Goal: Task Accomplishment & Management: Use online tool/utility

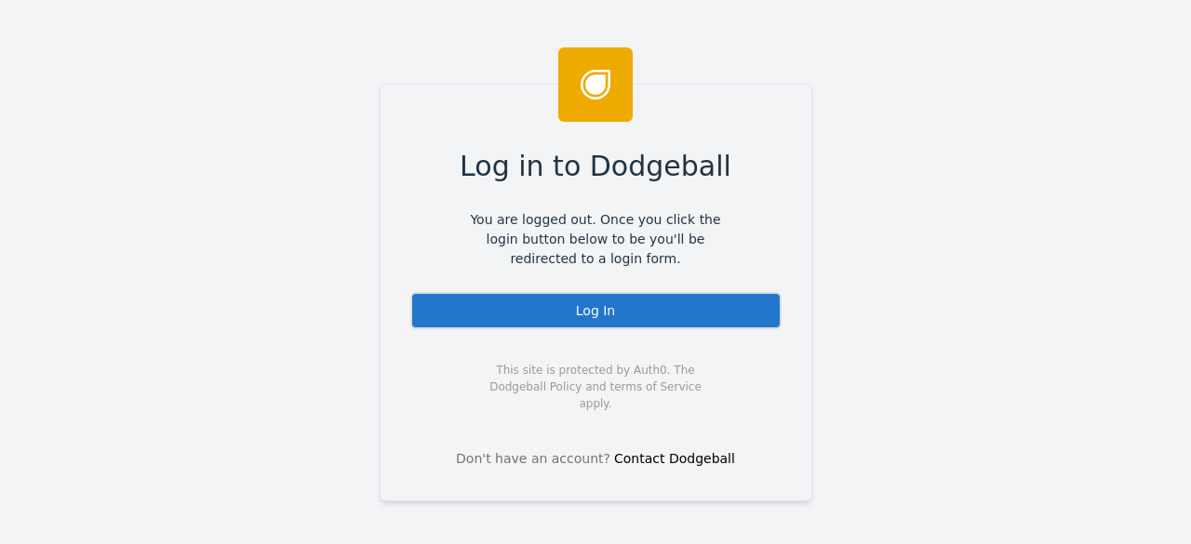
click at [709, 312] on div "Log In" at bounding box center [595, 310] width 371 height 37
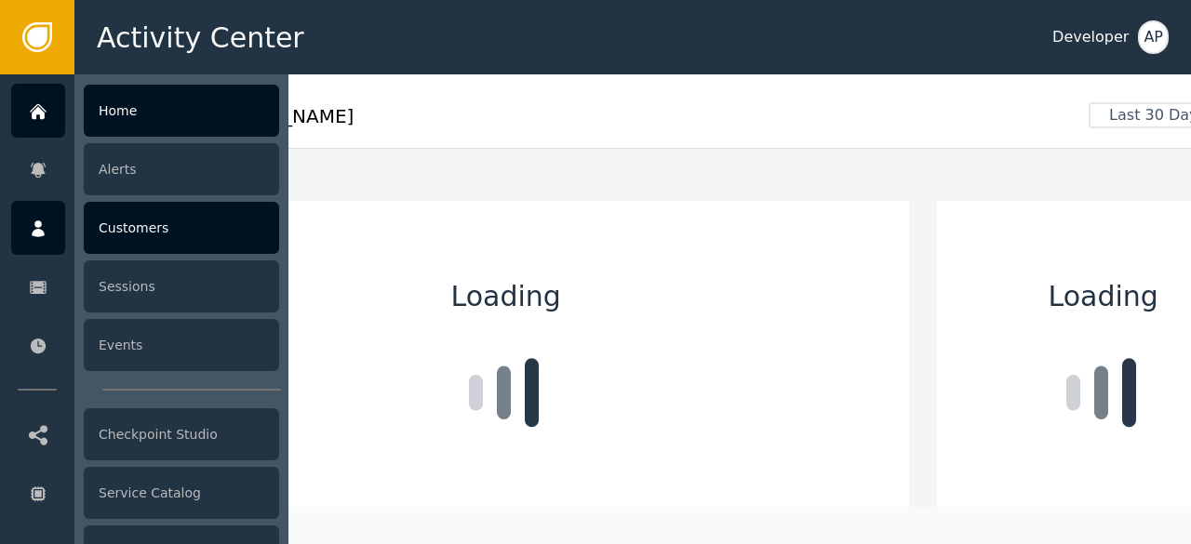
click at [38, 236] on icon at bounding box center [38, 229] width 13 height 17
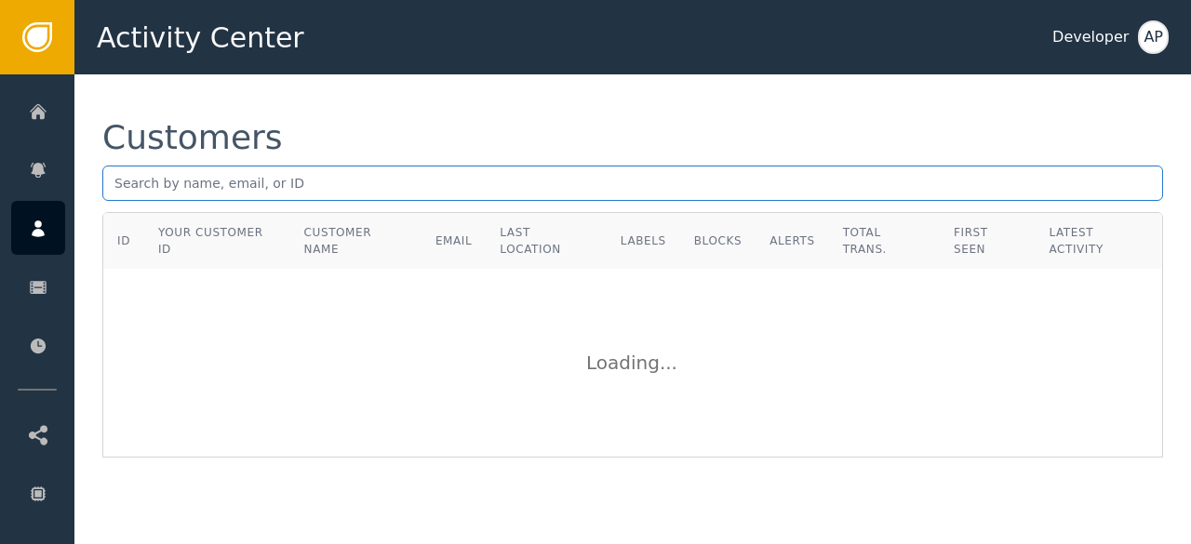
click at [341, 181] on input "text" at bounding box center [632, 183] width 1061 height 35
paste input "[EMAIL_ADDRESS][DOMAIN_NAME]"
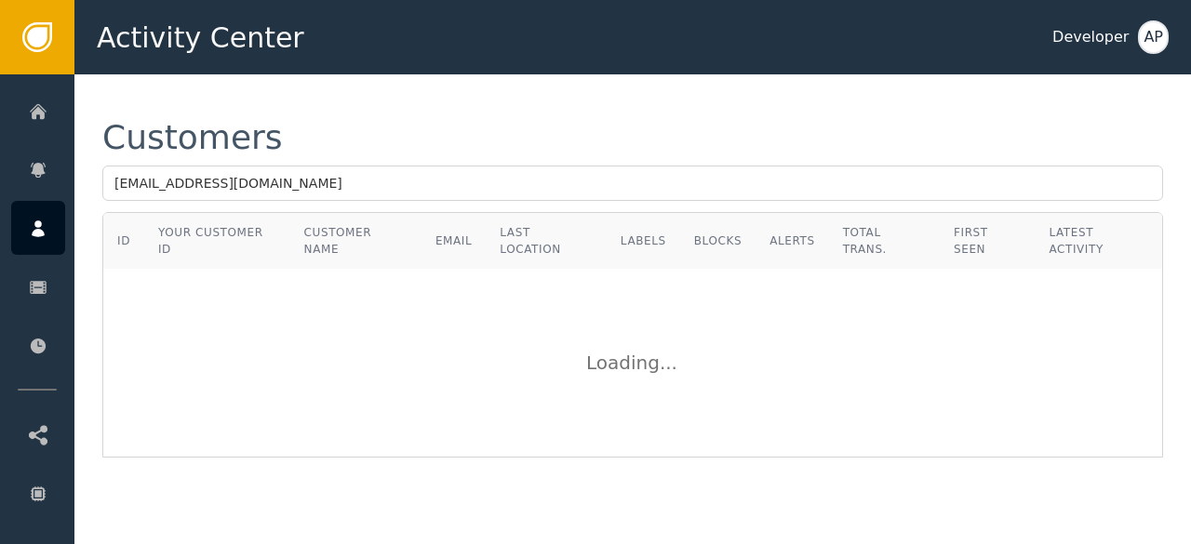
click at [317, 97] on div "Customers [EMAIL_ADDRESS][DOMAIN_NAME] ID Your Customer ID Customer Name Email …" at bounding box center [632, 289] width 1117 height 430
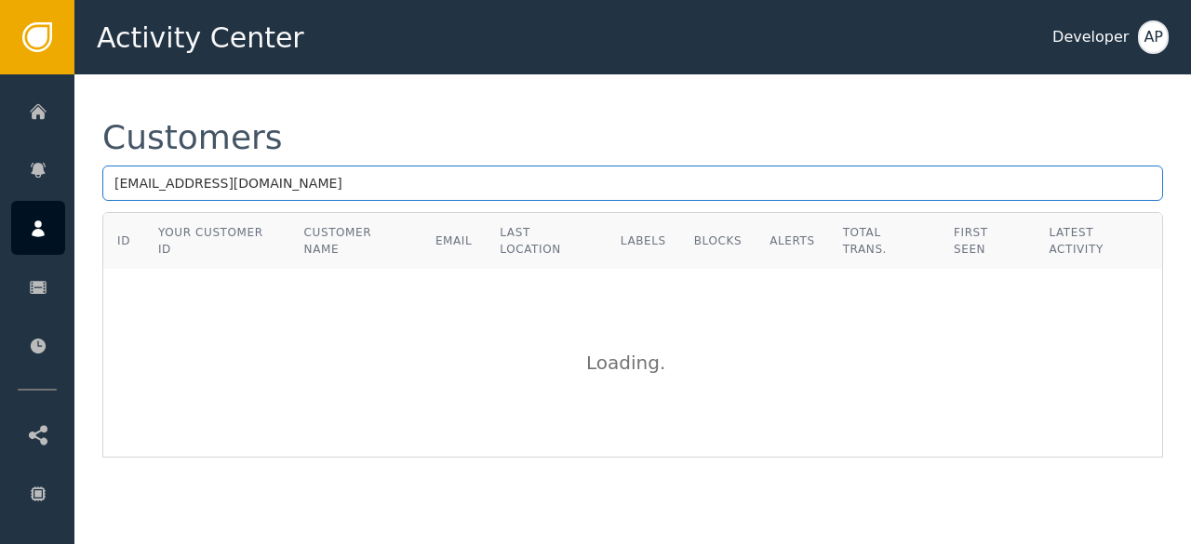
click at [268, 183] on input "[EMAIL_ADDRESS][DOMAIN_NAME]" at bounding box center [632, 183] width 1061 height 35
type input "m"
paste input "[EMAIL_ADDRESS][DOMAIN_NAME] ."
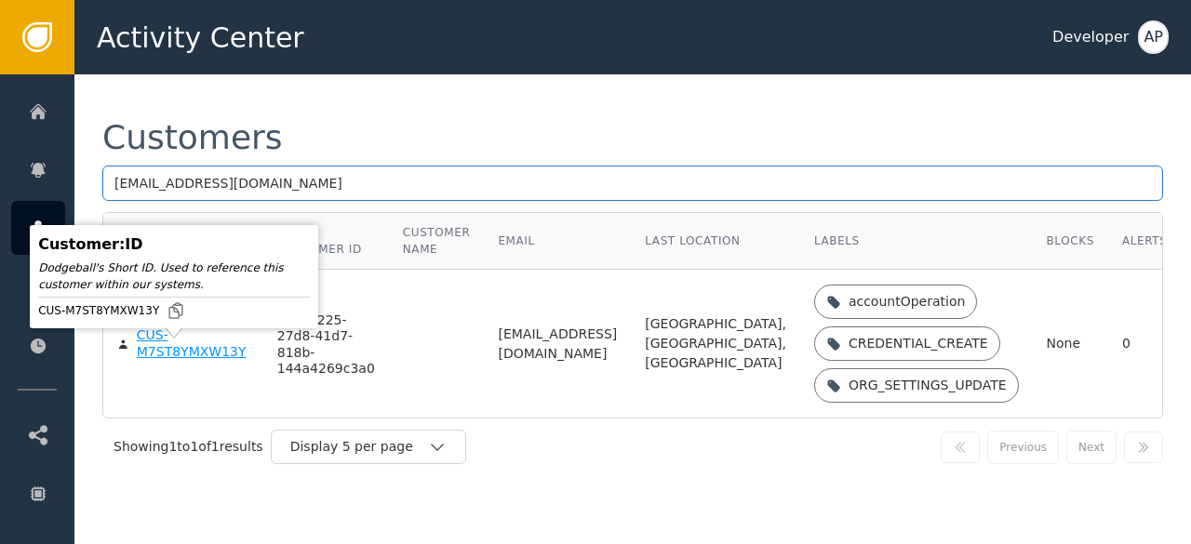
type input "[EMAIL_ADDRESS][DOMAIN_NAME]"
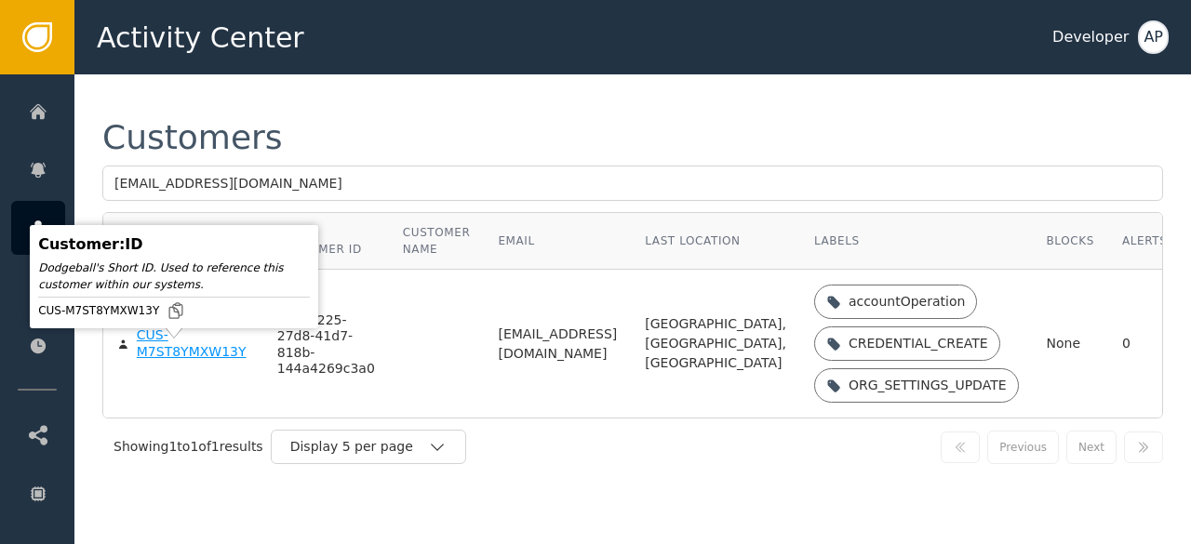
click at [158, 360] on div "CUS-M7ST8YMXW13Y" at bounding box center [193, 344] width 113 height 33
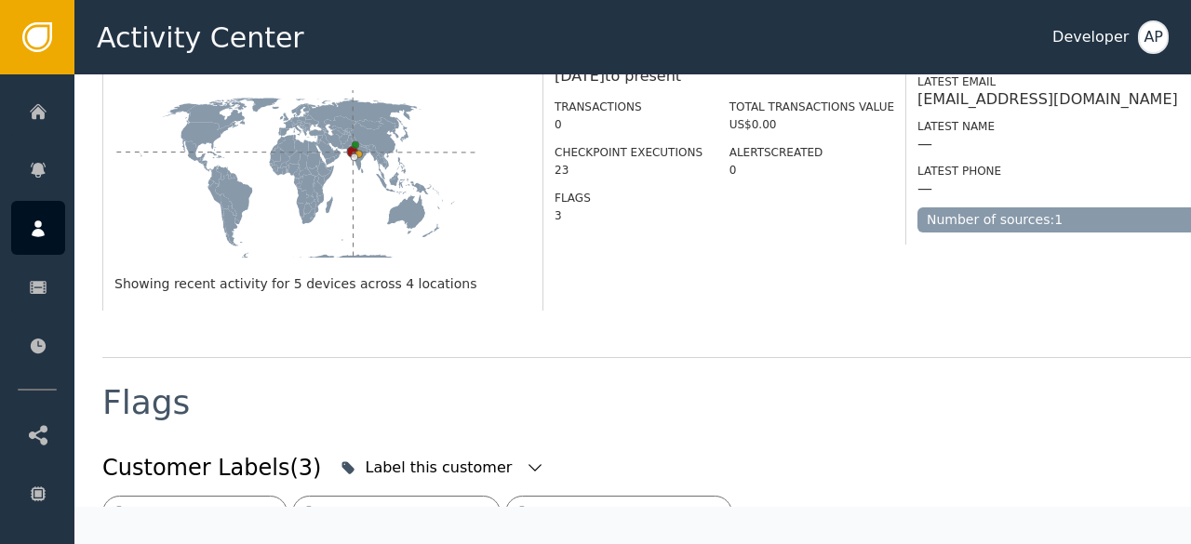
scroll to position [669, 0]
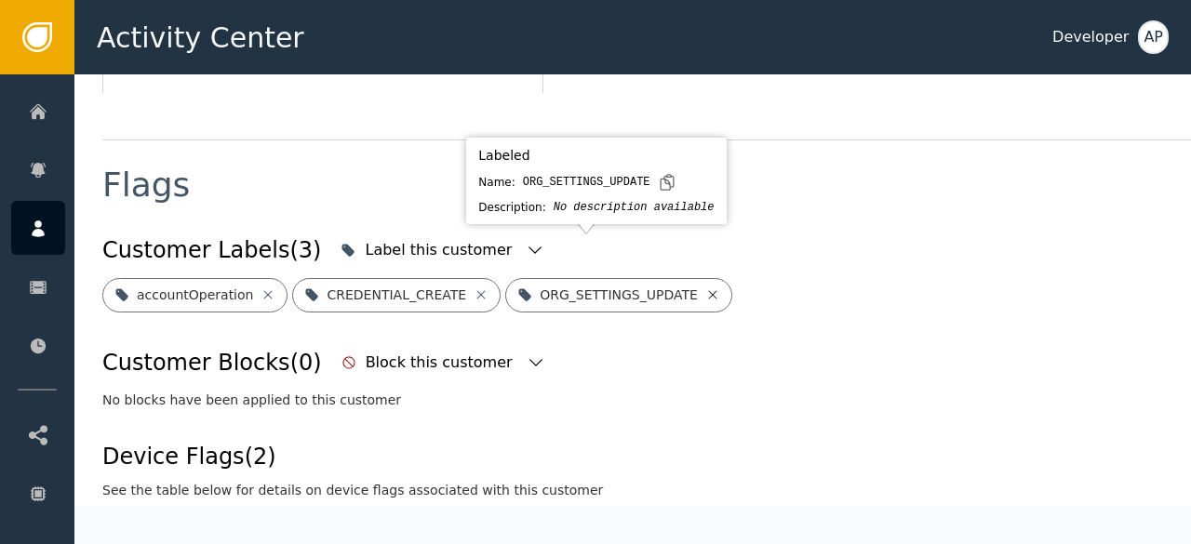
click at [708, 290] on icon at bounding box center [712, 294] width 8 height 8
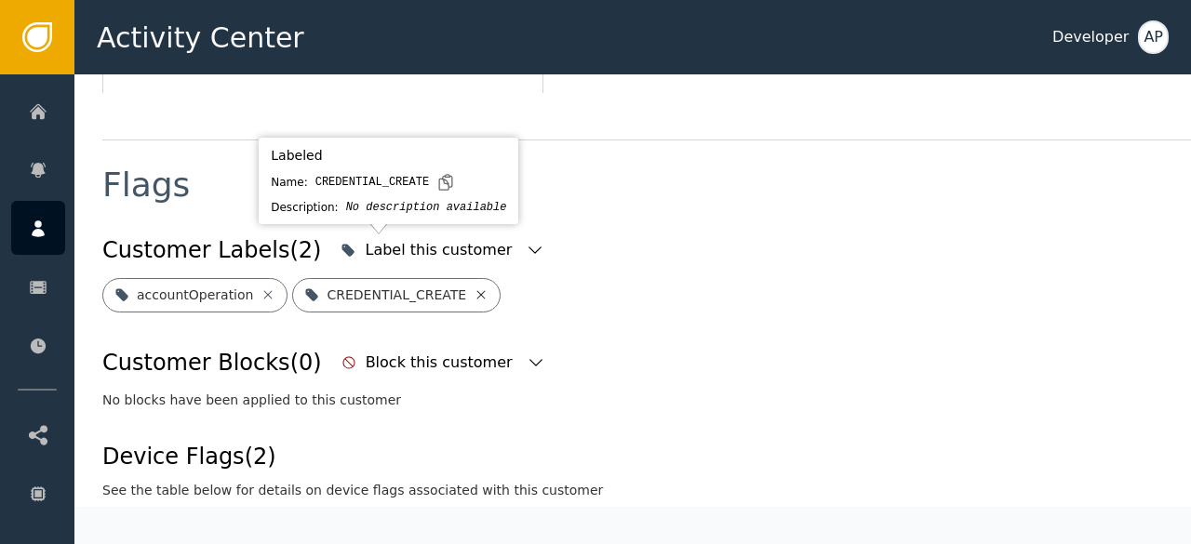
click at [474, 288] on icon at bounding box center [481, 295] width 15 height 15
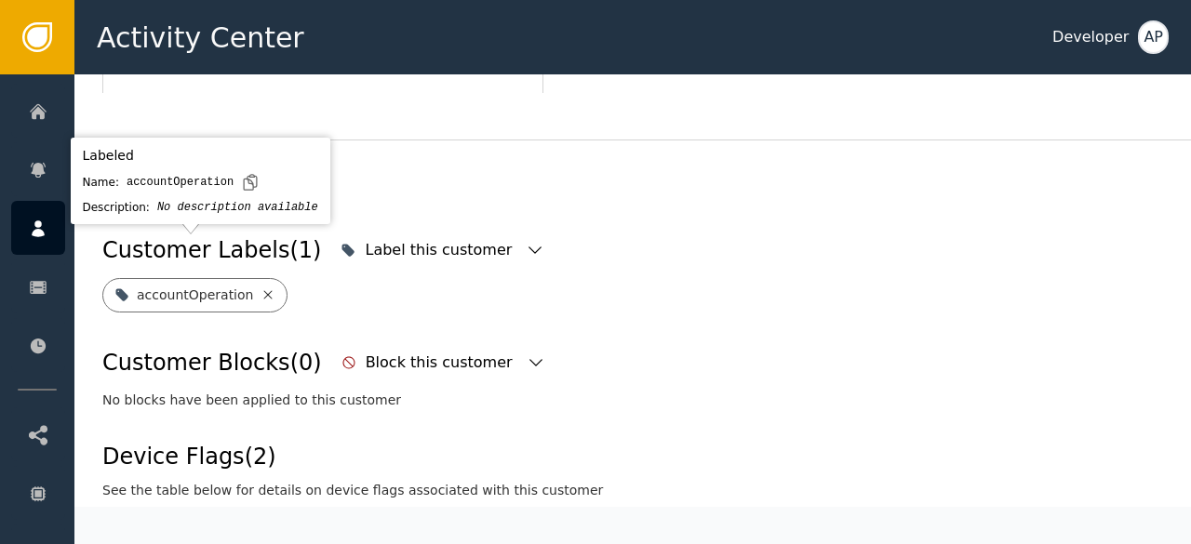
click at [261, 288] on icon at bounding box center [268, 295] width 15 height 15
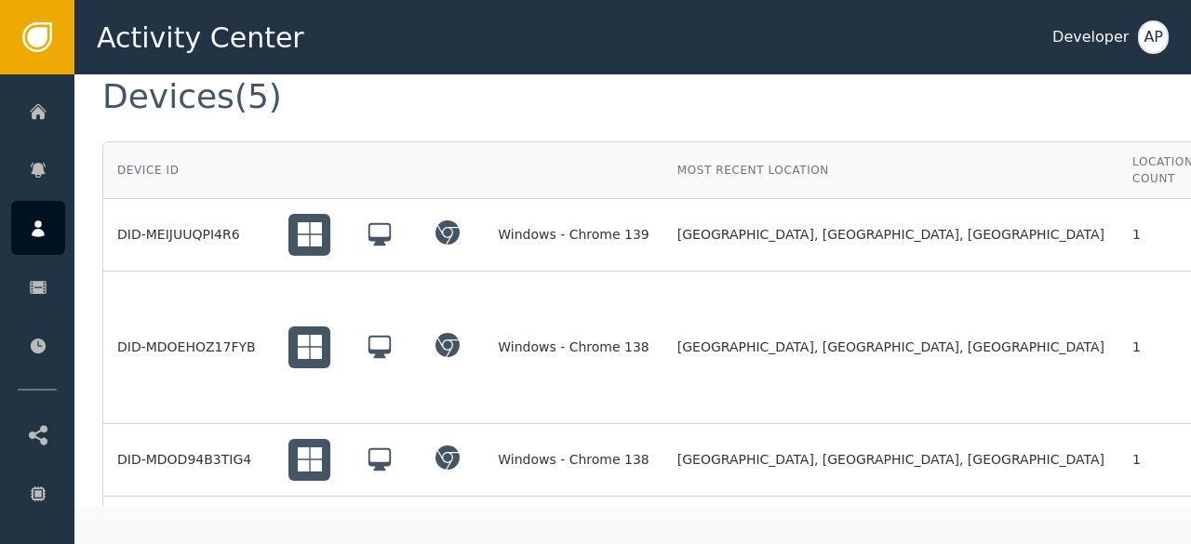
scroll to position [1486, 0]
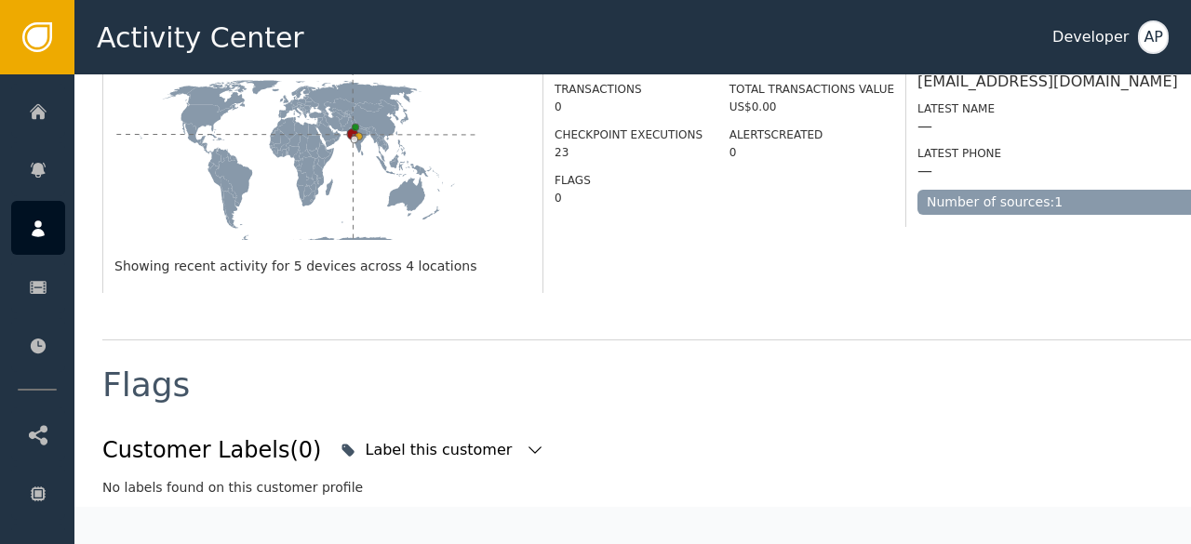
scroll to position [0, 0]
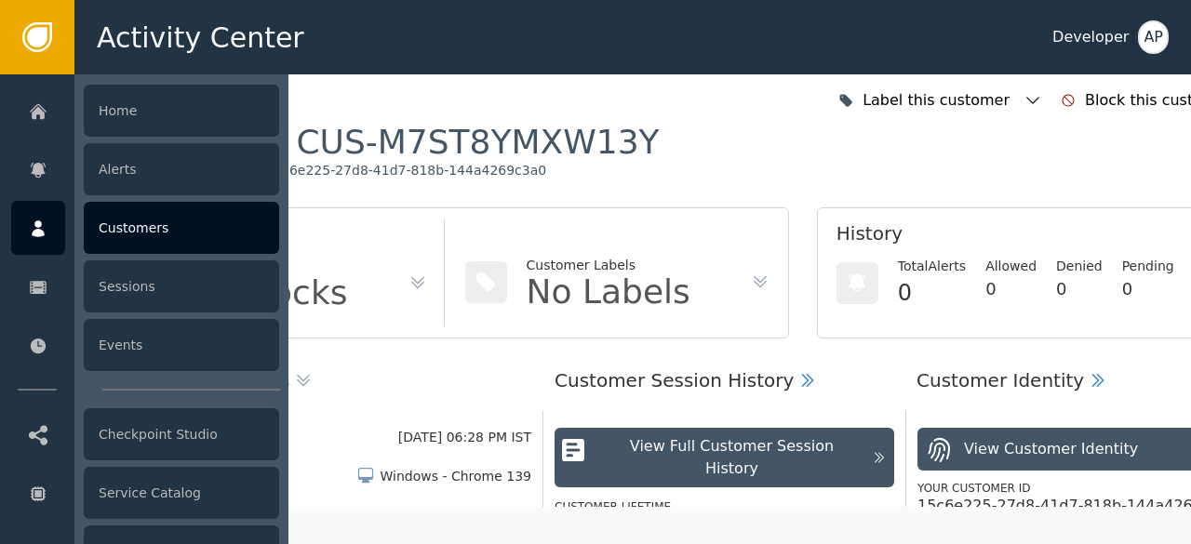
click at [112, 219] on div "Customers" at bounding box center [181, 228] width 195 height 52
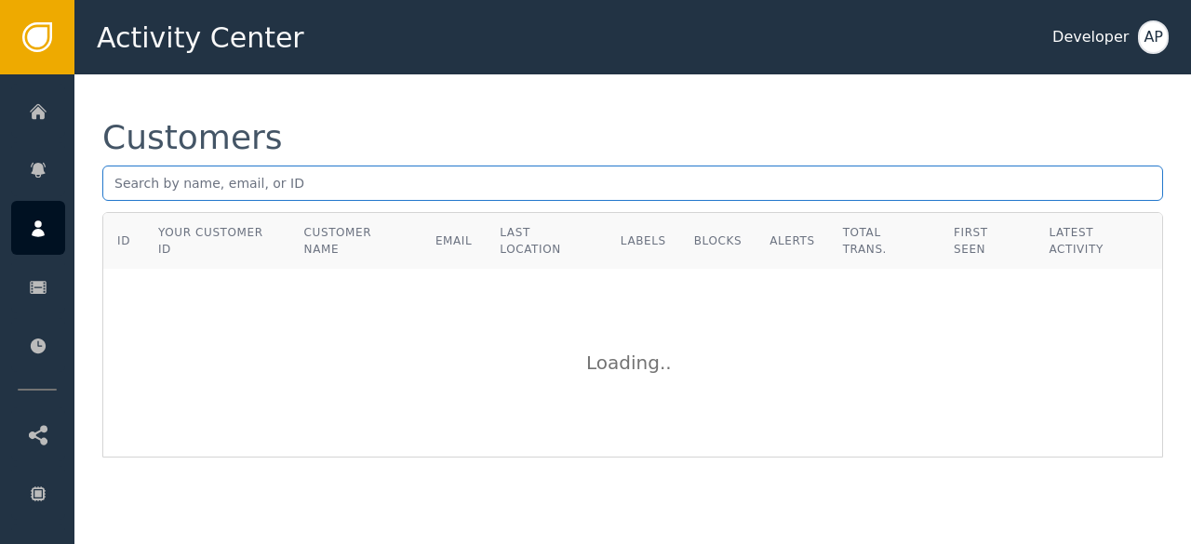
click at [110, 173] on input "text" at bounding box center [632, 183] width 1061 height 35
paste input "[EMAIL_ADDRESS][DOMAIN_NAME]"
type input "c"
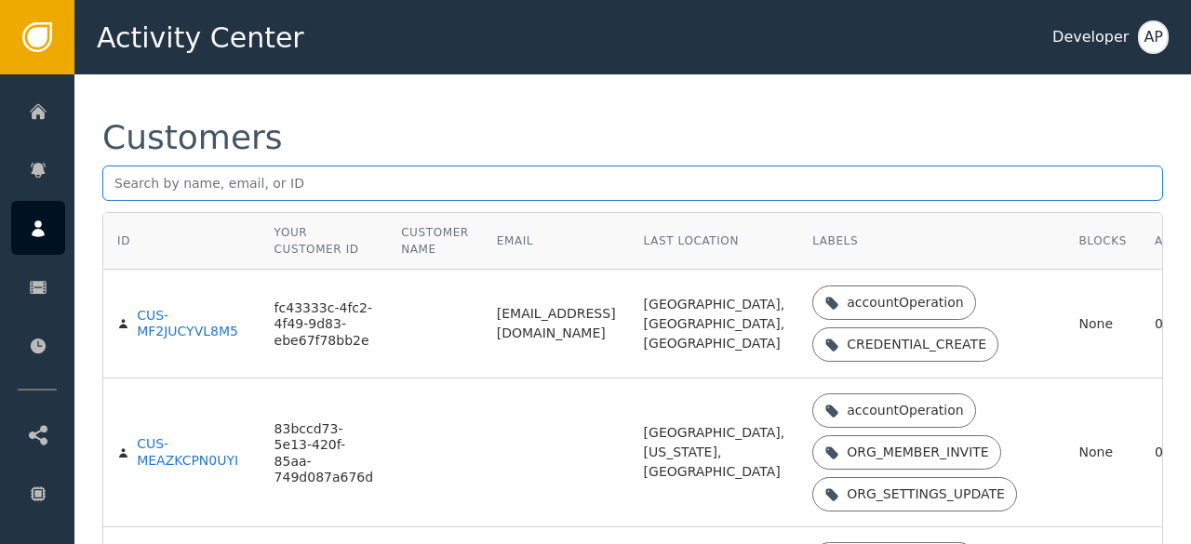
paste input "[PERSON_NAME][EMAIL_ADDRESS][PERSON_NAME][DOMAIN_NAME]"
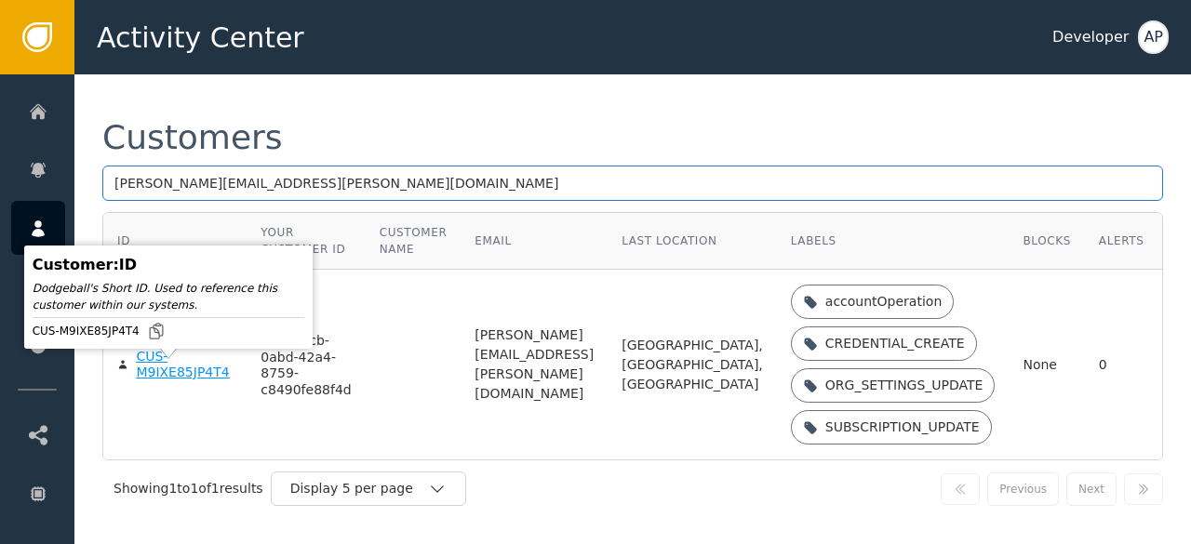
type input "[PERSON_NAME][EMAIL_ADDRESS][PERSON_NAME][DOMAIN_NAME]"
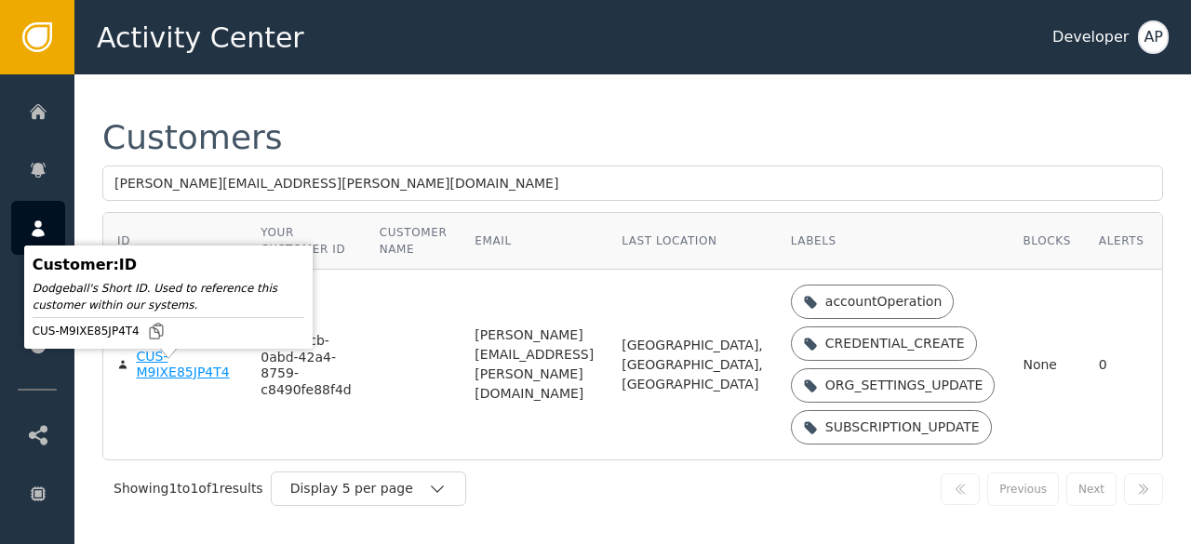
click at [155, 382] on div "CUS-M9IXE85JP4T4" at bounding box center [184, 365] width 97 height 33
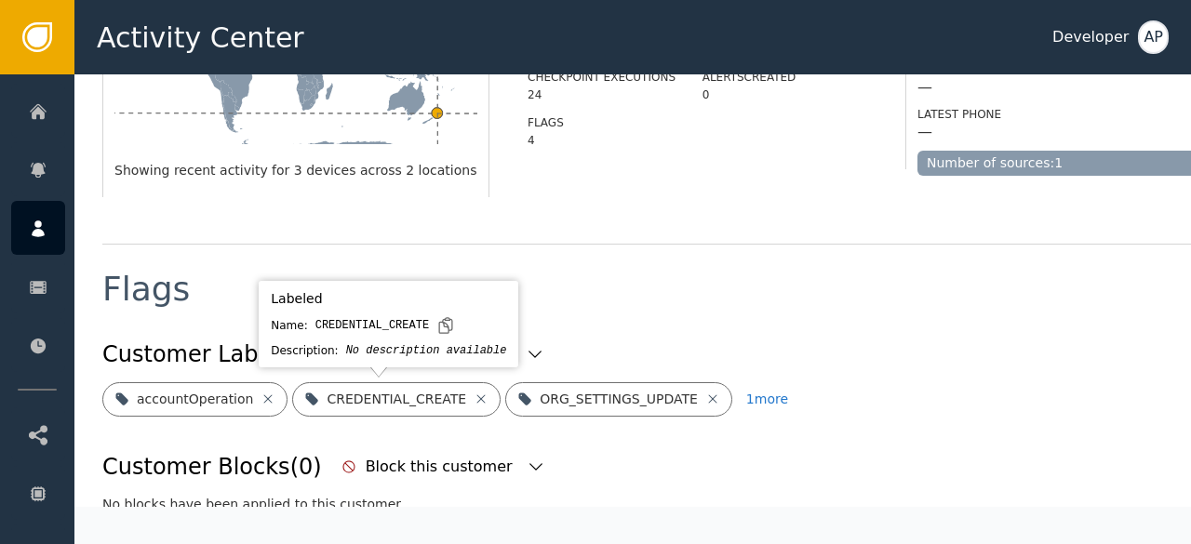
scroll to position [528, 0]
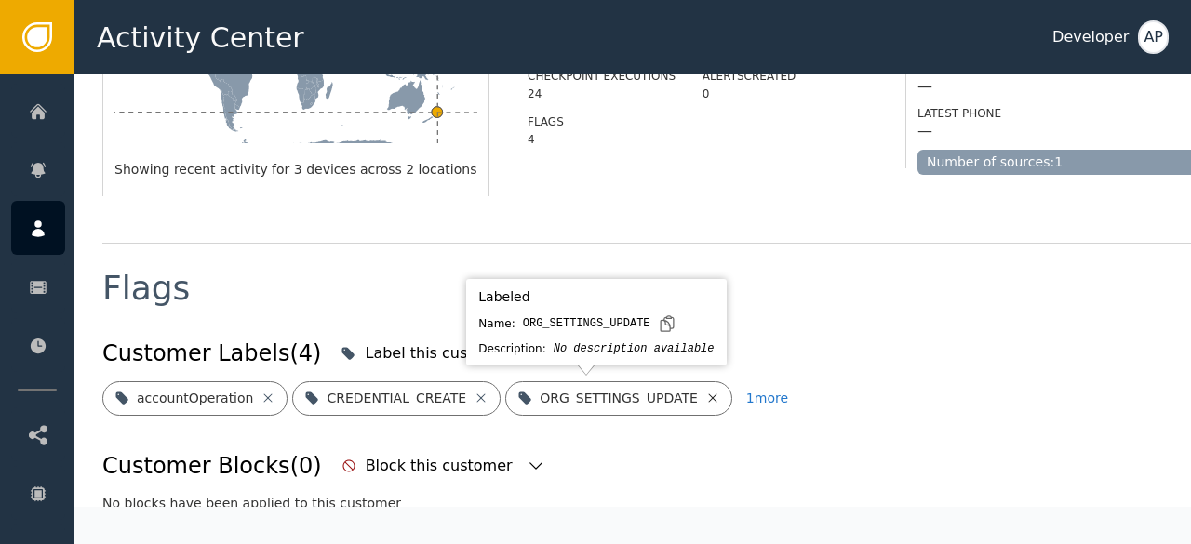
click at [705, 396] on icon at bounding box center [712, 398] width 15 height 15
click at [704, 396] on icon at bounding box center [708, 398] width 8 height 8
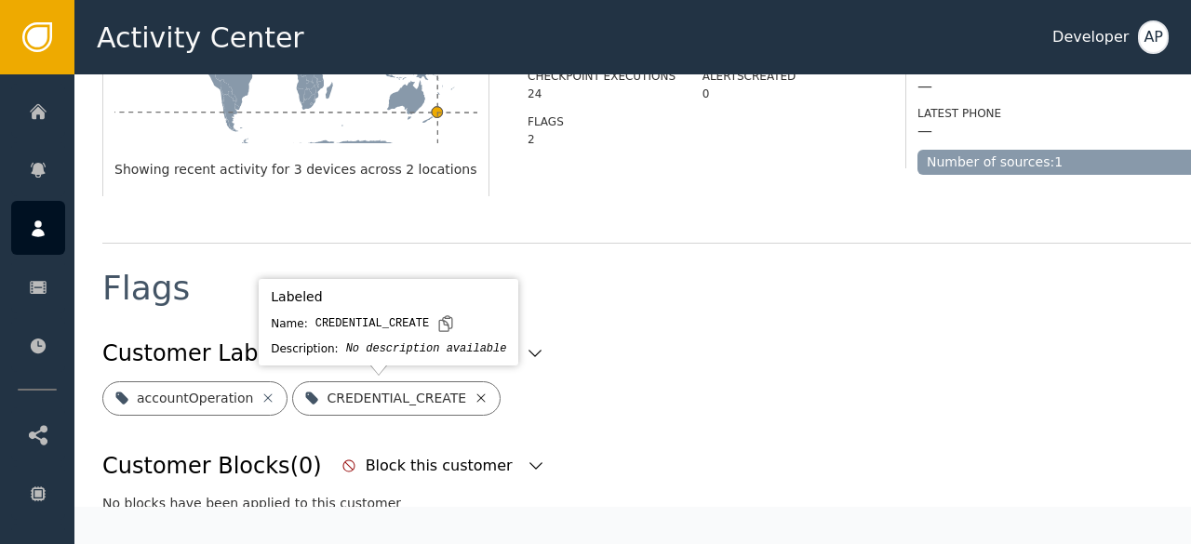
click at [474, 396] on icon at bounding box center [481, 398] width 15 height 15
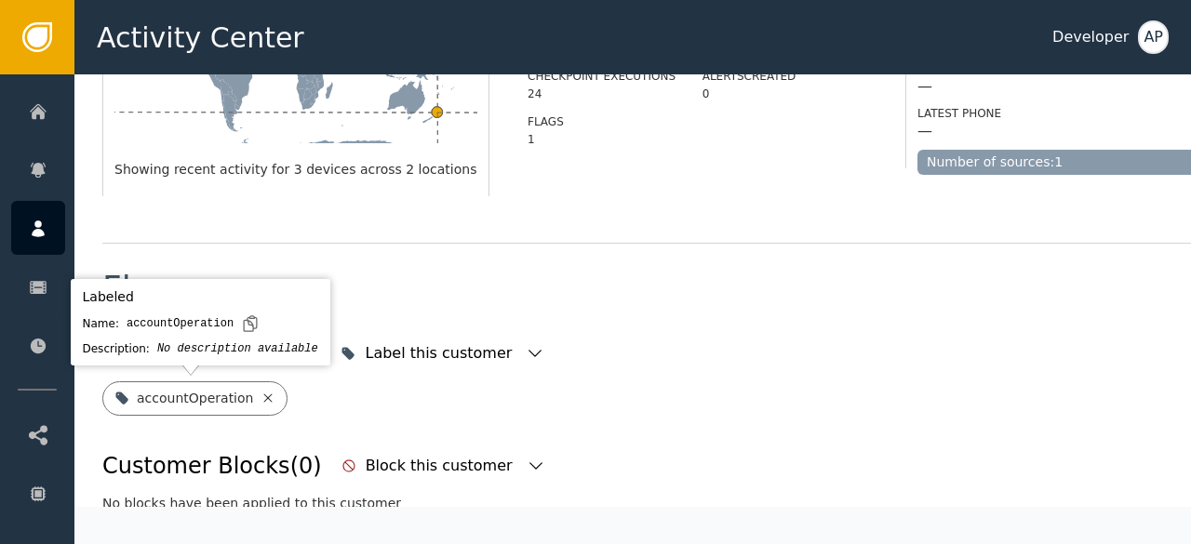
click at [261, 396] on icon at bounding box center [268, 398] width 15 height 15
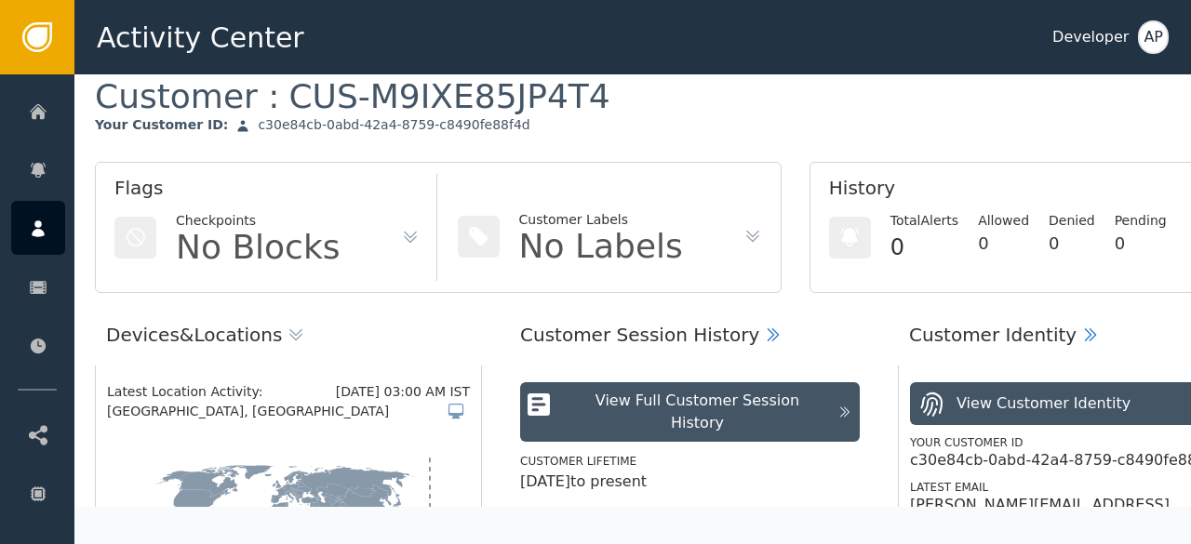
scroll to position [0, 7]
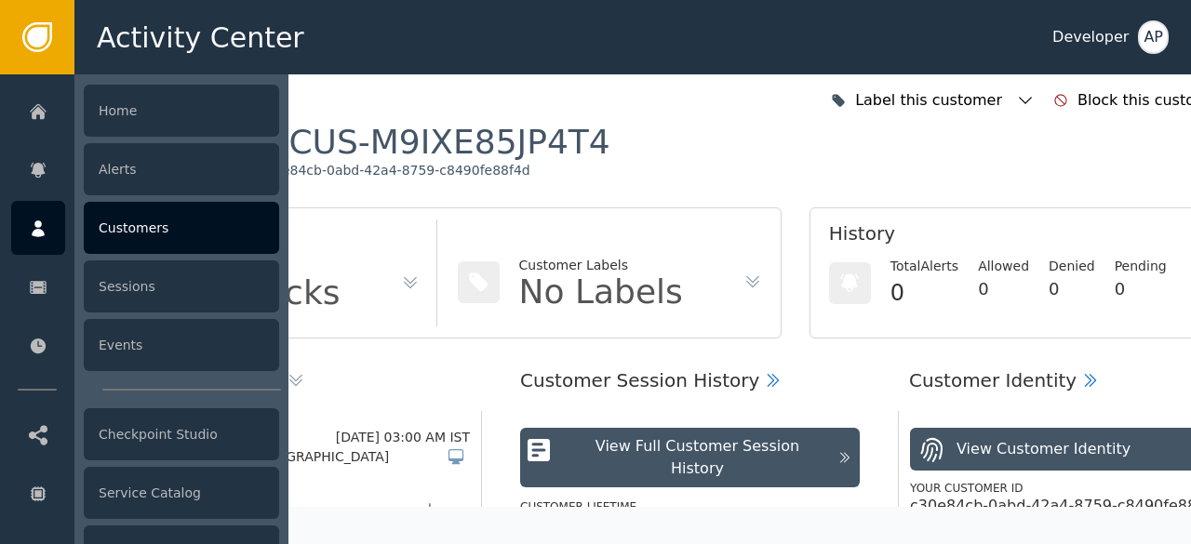
click at [132, 228] on div "Customers" at bounding box center [181, 228] width 195 height 52
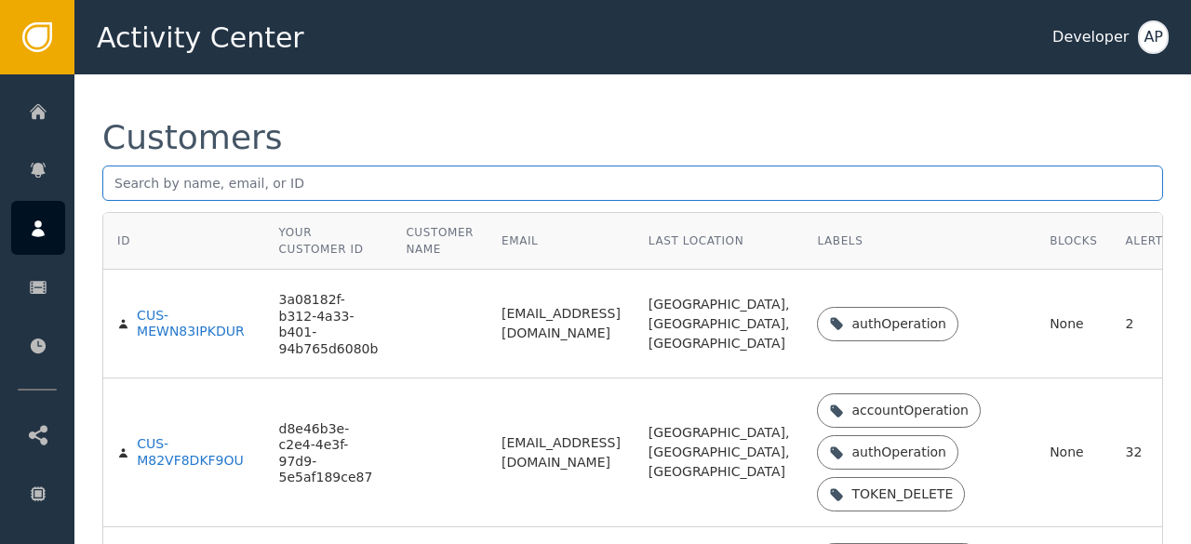
click at [123, 181] on input "text" at bounding box center [632, 183] width 1061 height 35
paste input "[EMAIL_ADDRESS][DOMAIN_NAME]"
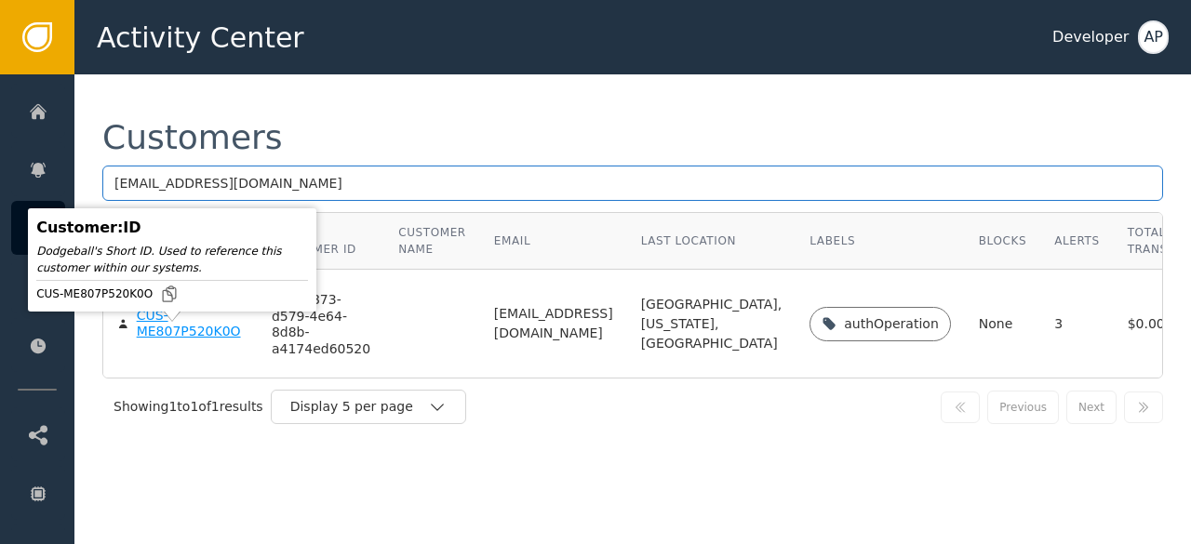
type input "[EMAIL_ADDRESS][DOMAIN_NAME]"
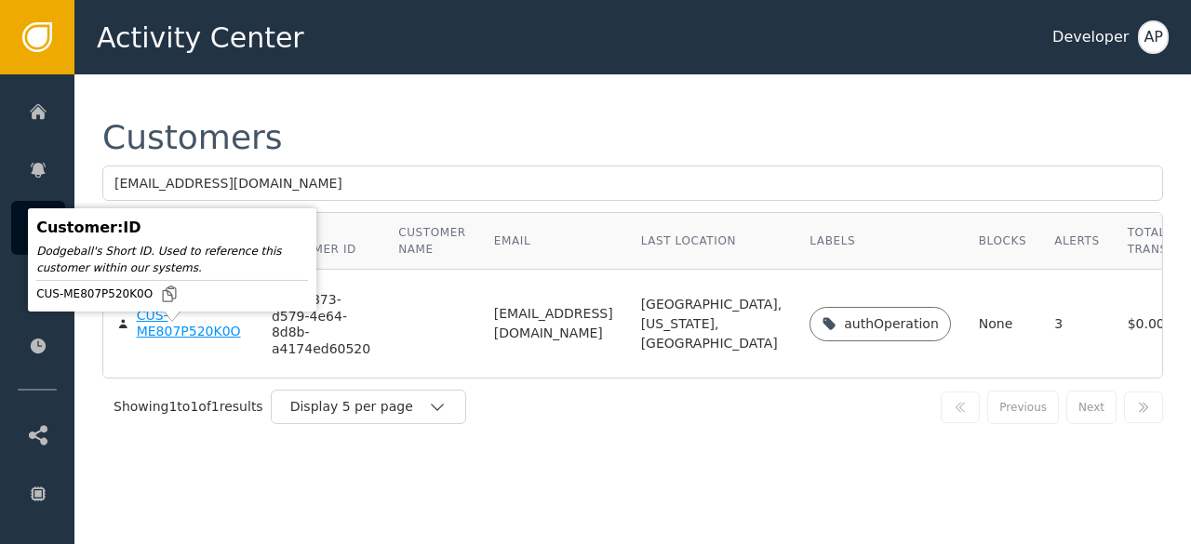
click at [171, 341] on div "CUS-ME807P520K0O" at bounding box center [190, 324] width 107 height 33
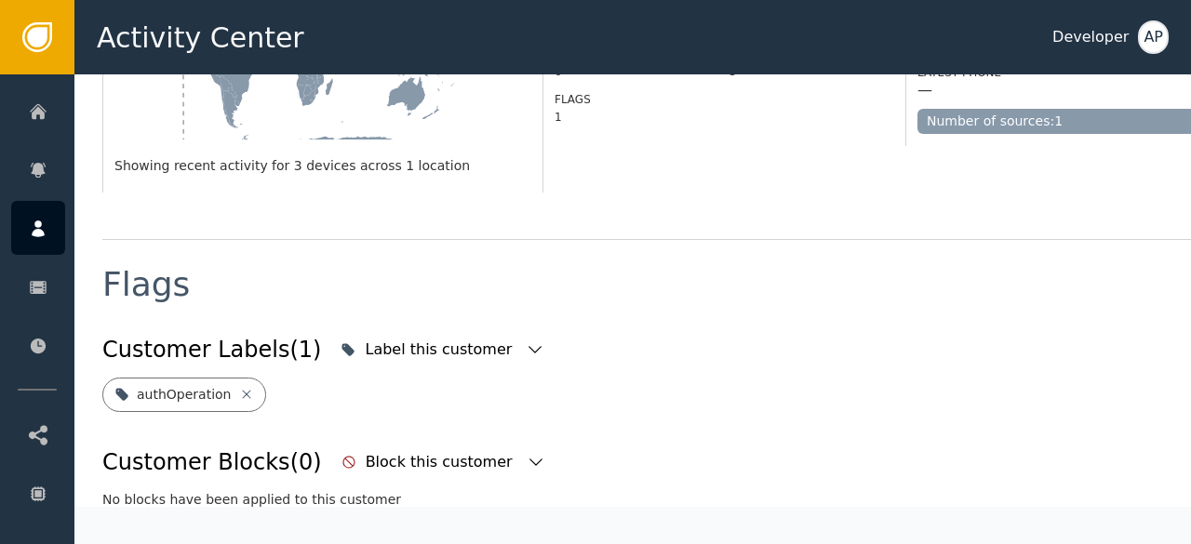
scroll to position [551, 0]
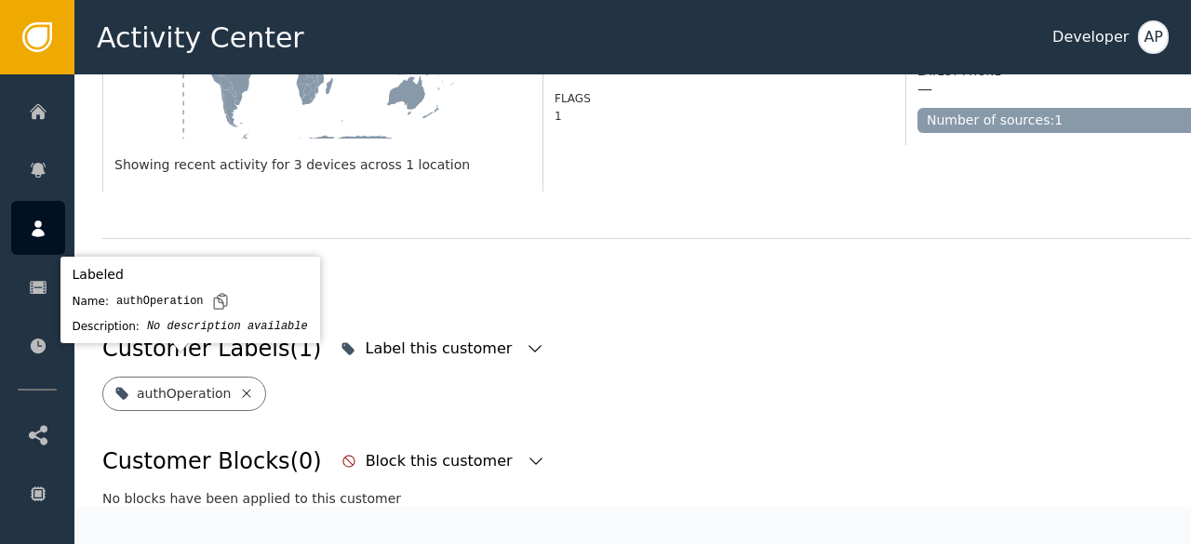
click at [239, 386] on icon at bounding box center [246, 393] width 15 height 15
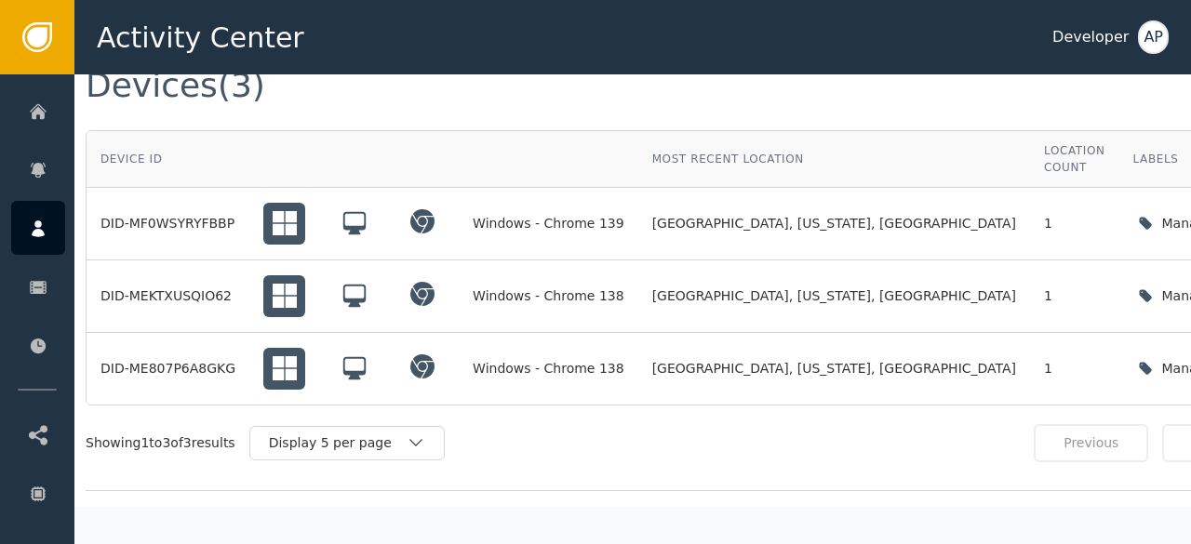
scroll to position [1550, 18]
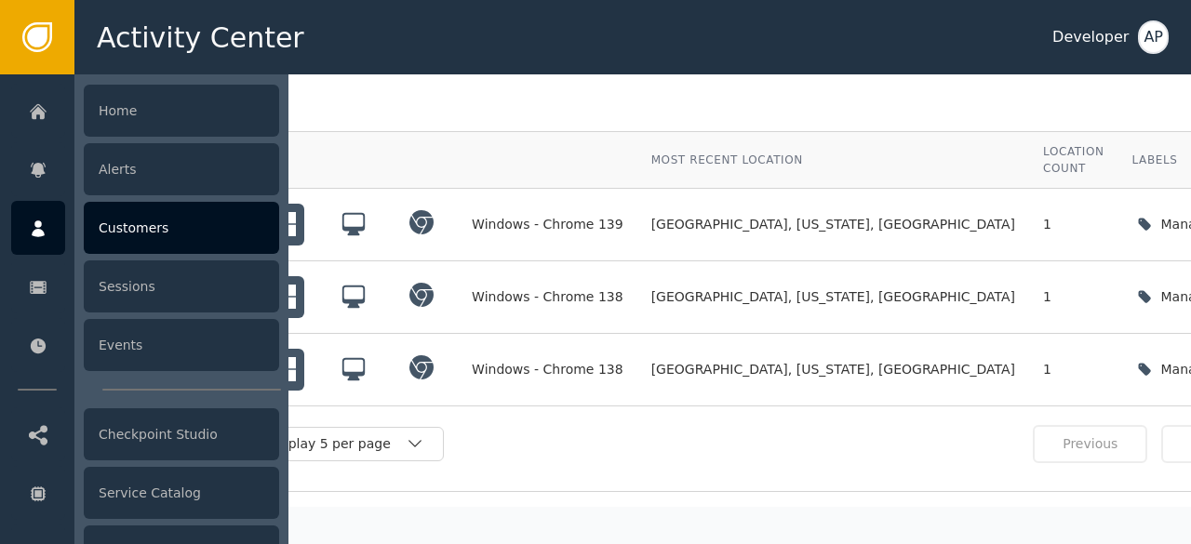
click at [113, 225] on div "Customers" at bounding box center [181, 228] width 195 height 52
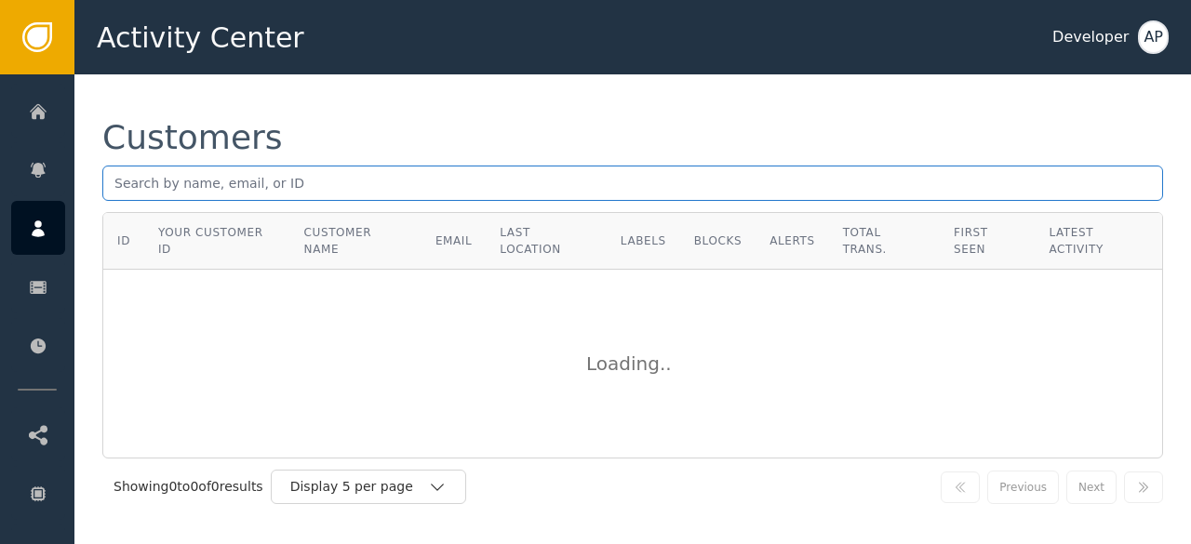
click at [115, 179] on input "text" at bounding box center [632, 183] width 1061 height 35
paste input "[EMAIL_ADDRESS][DOMAIN_NAME]"
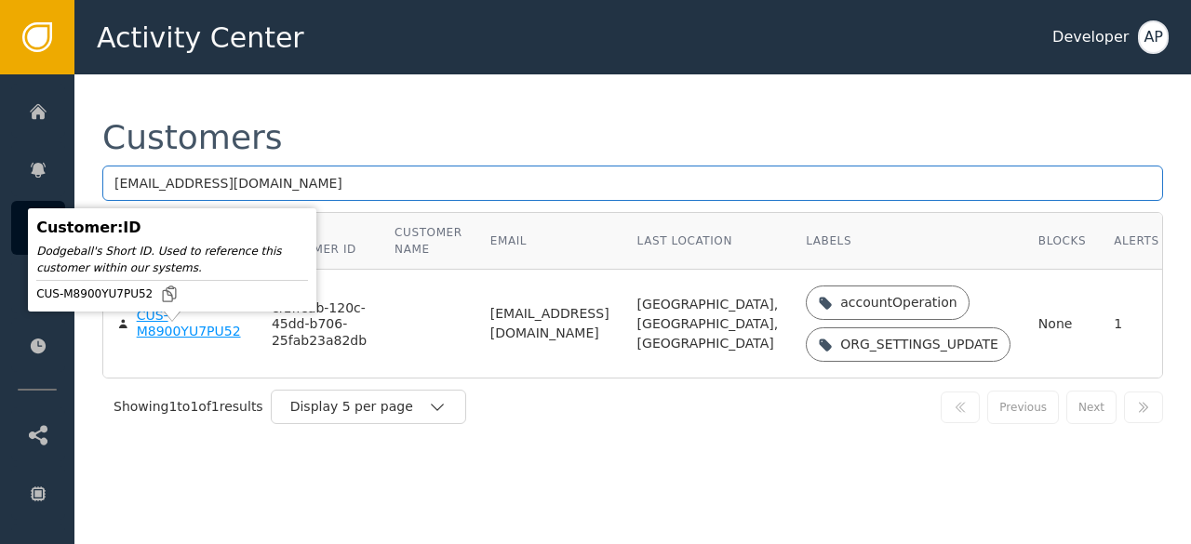
type input "[EMAIL_ADDRESS][DOMAIN_NAME]"
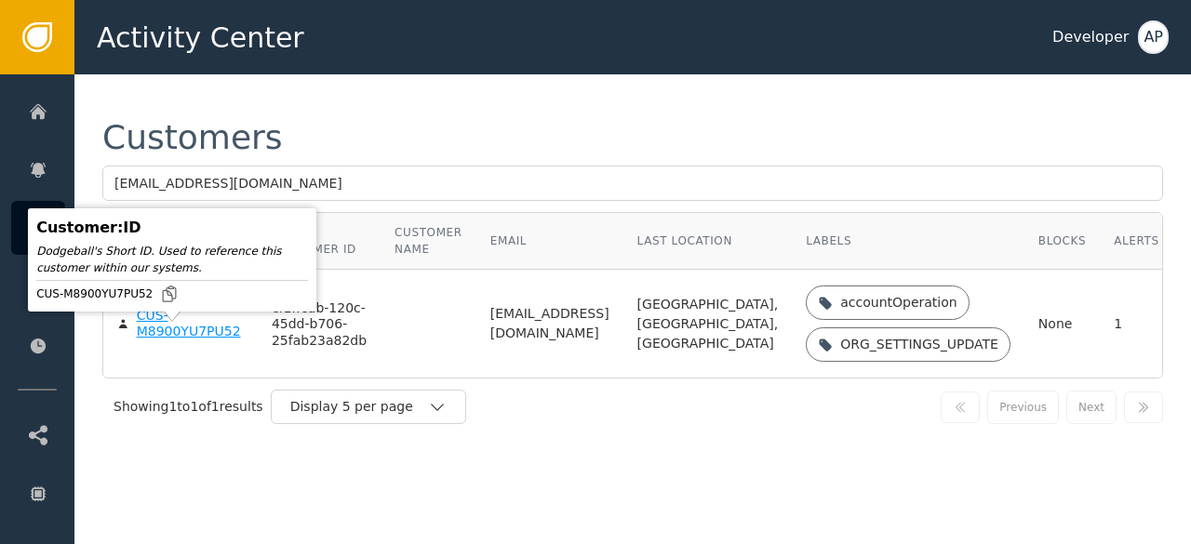
click at [175, 341] on div "CUS-M8900YU7PU52" at bounding box center [190, 324] width 107 height 33
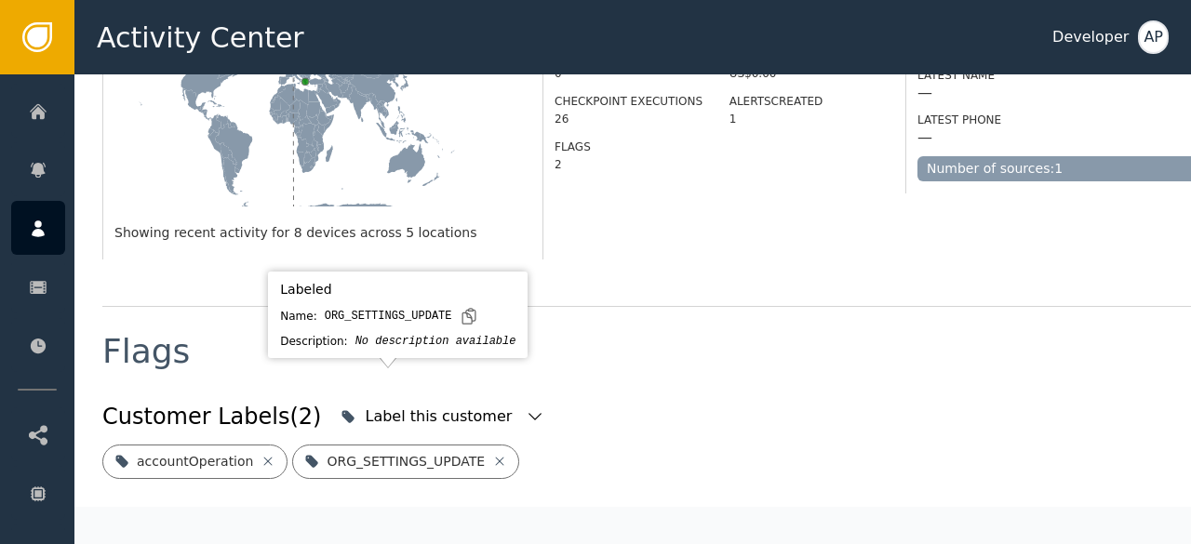
scroll to position [580, 0]
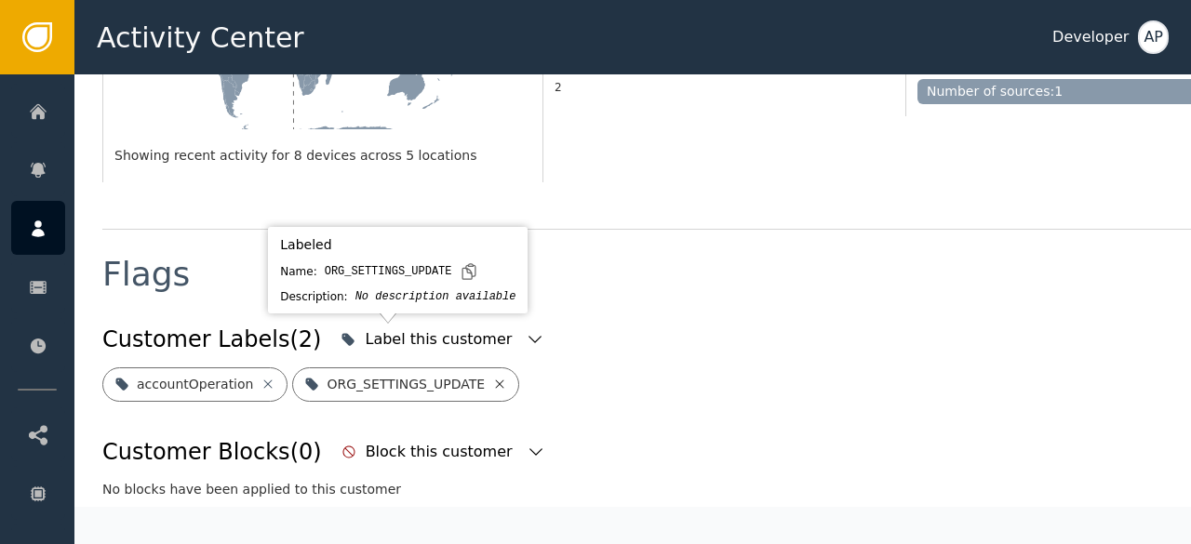
click at [492, 377] on icon at bounding box center [499, 384] width 15 height 15
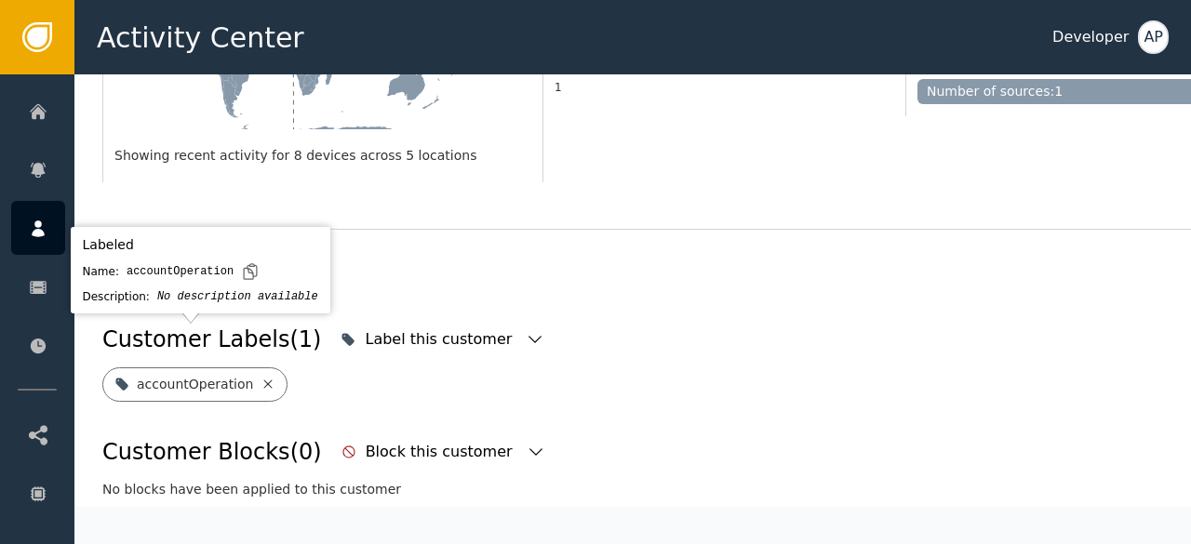
click at [261, 377] on icon at bounding box center [268, 384] width 15 height 15
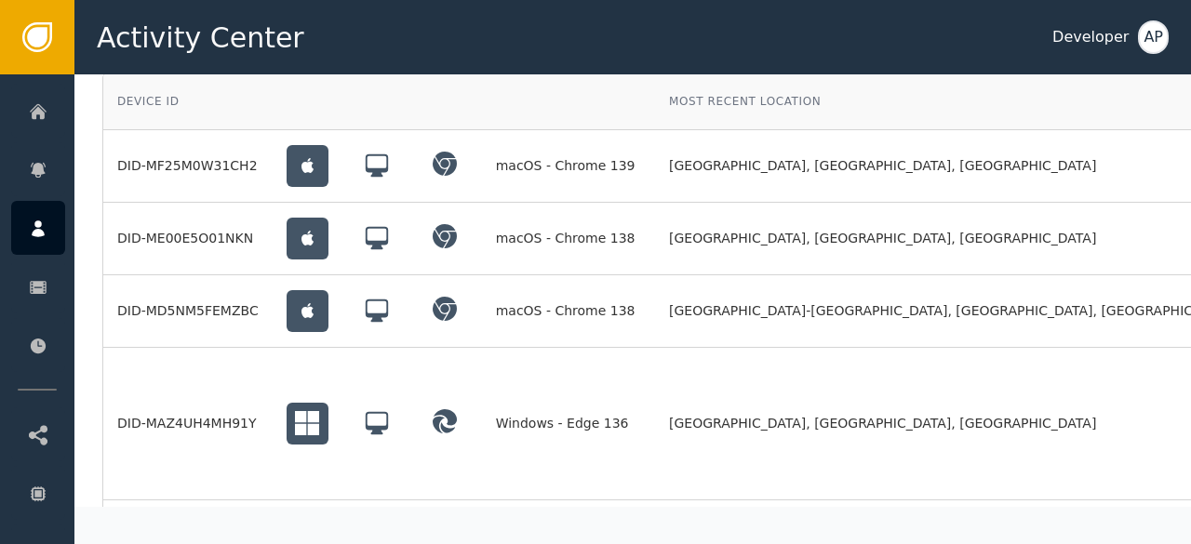
scroll to position [1498, 0]
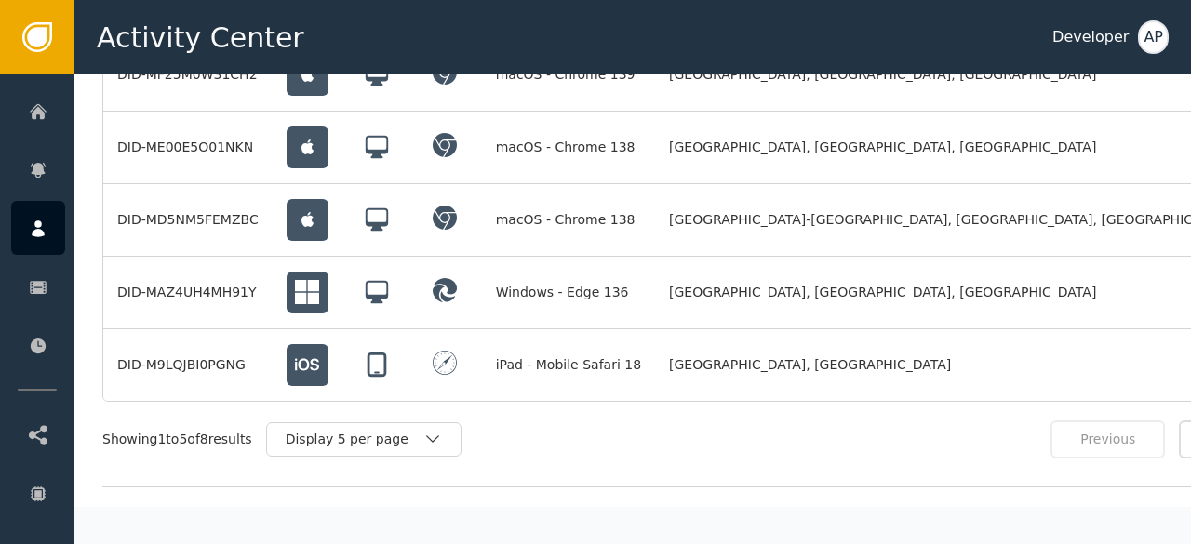
scroll to position [1591, 0]
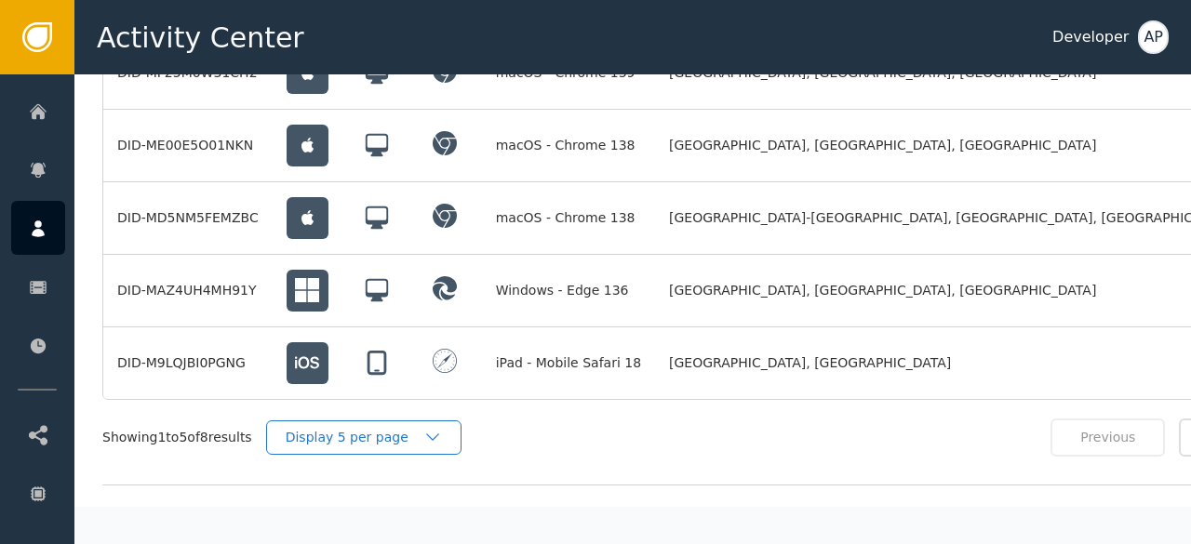
click at [442, 428] on icon "button" at bounding box center [432, 437] width 19 height 19
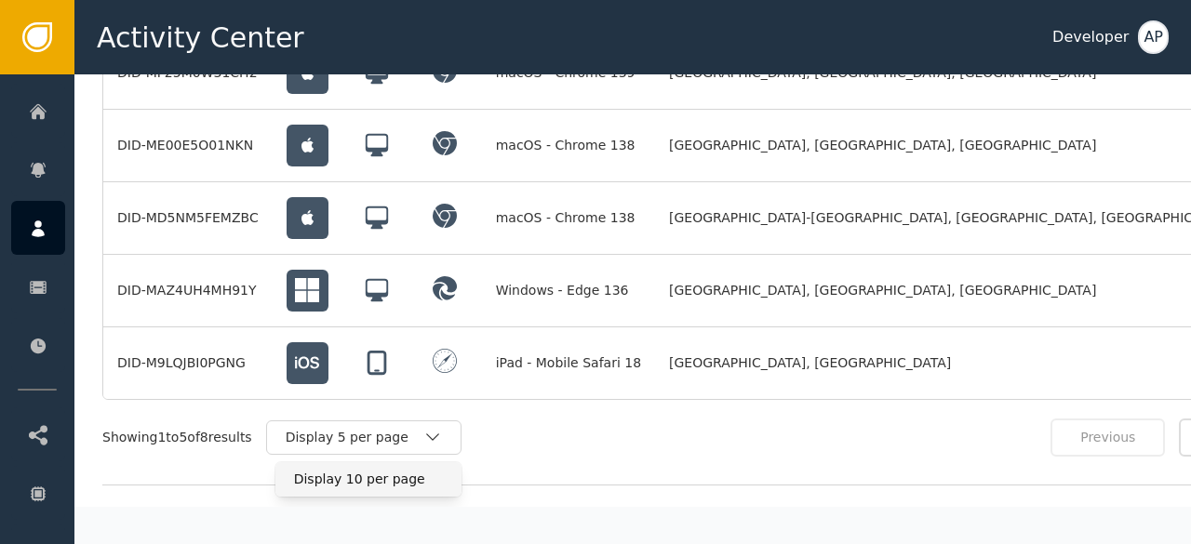
click at [374, 470] on div "Display 10 per page" at bounding box center [368, 480] width 149 height 20
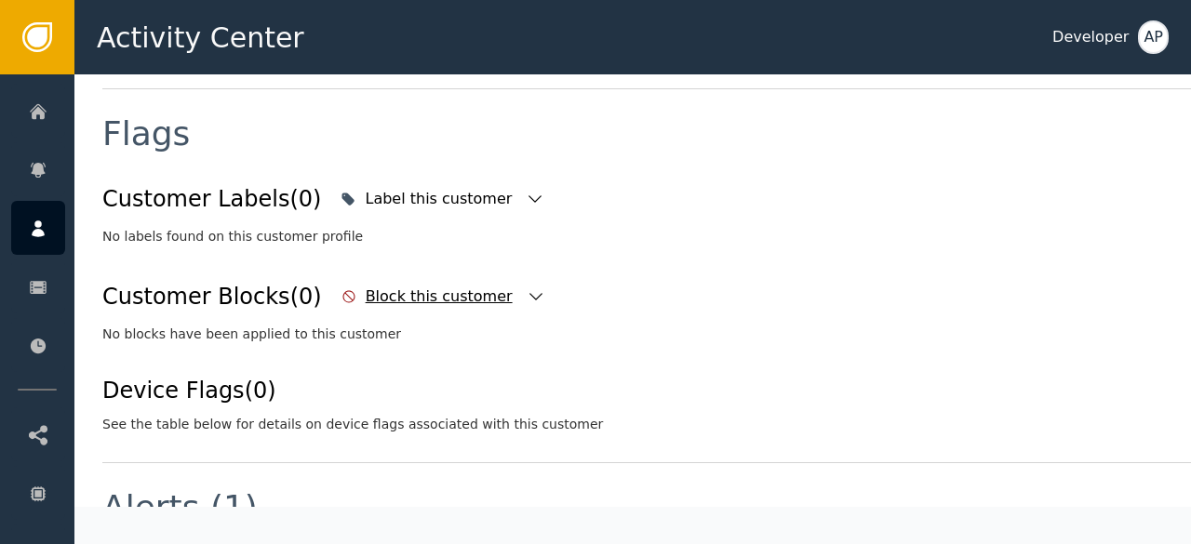
scroll to position [717, 0]
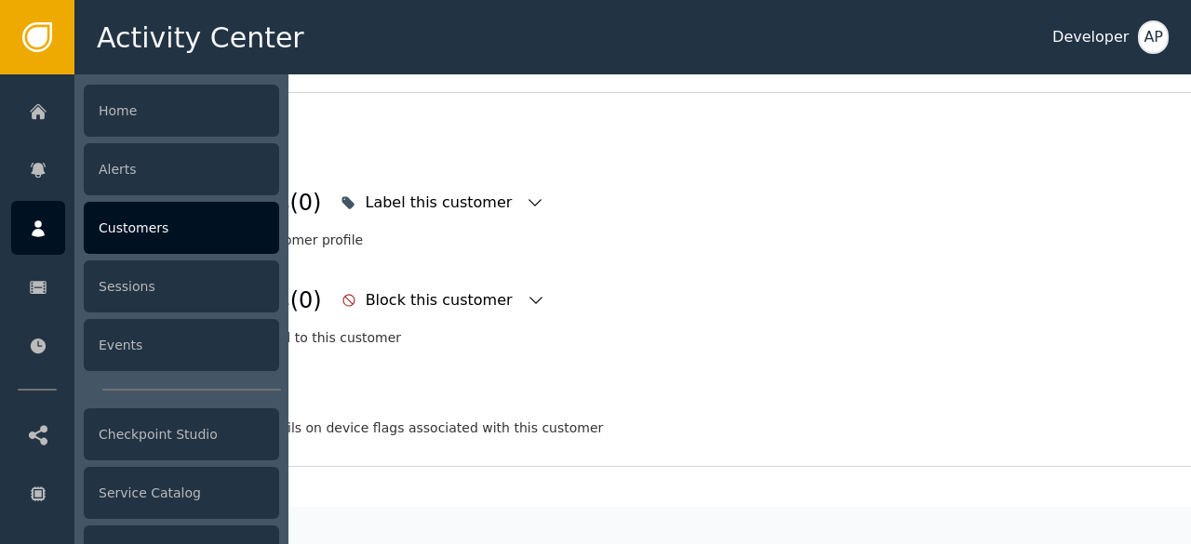
click at [128, 230] on div "Customers" at bounding box center [181, 228] width 195 height 52
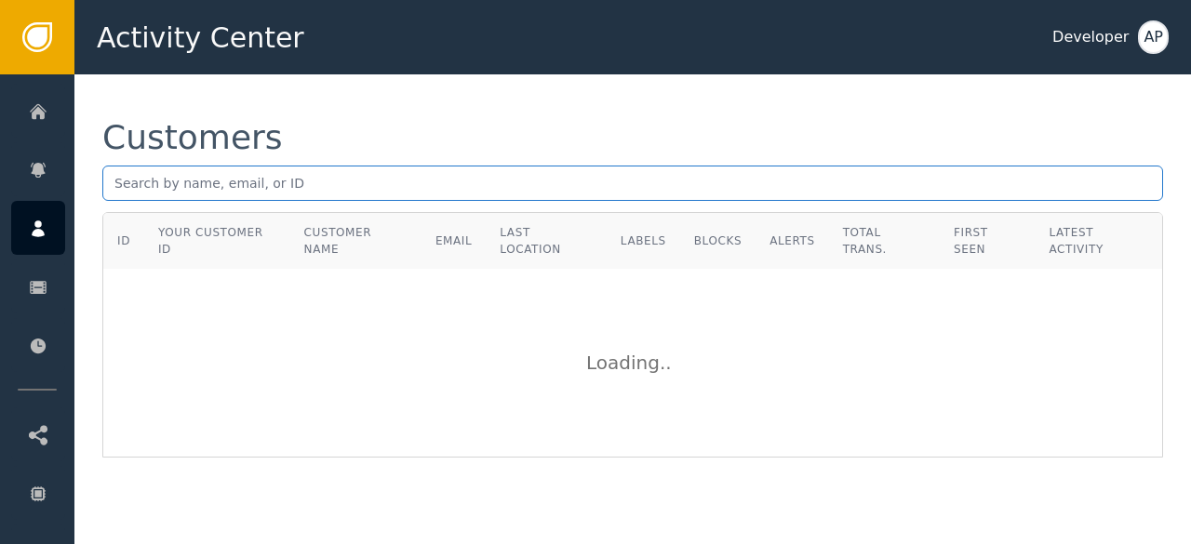
click at [122, 192] on input "text" at bounding box center [632, 183] width 1061 height 35
paste input "[PERSON_NAME][EMAIL_ADDRESS][PERSON_NAME][DOMAIN_NAME]"
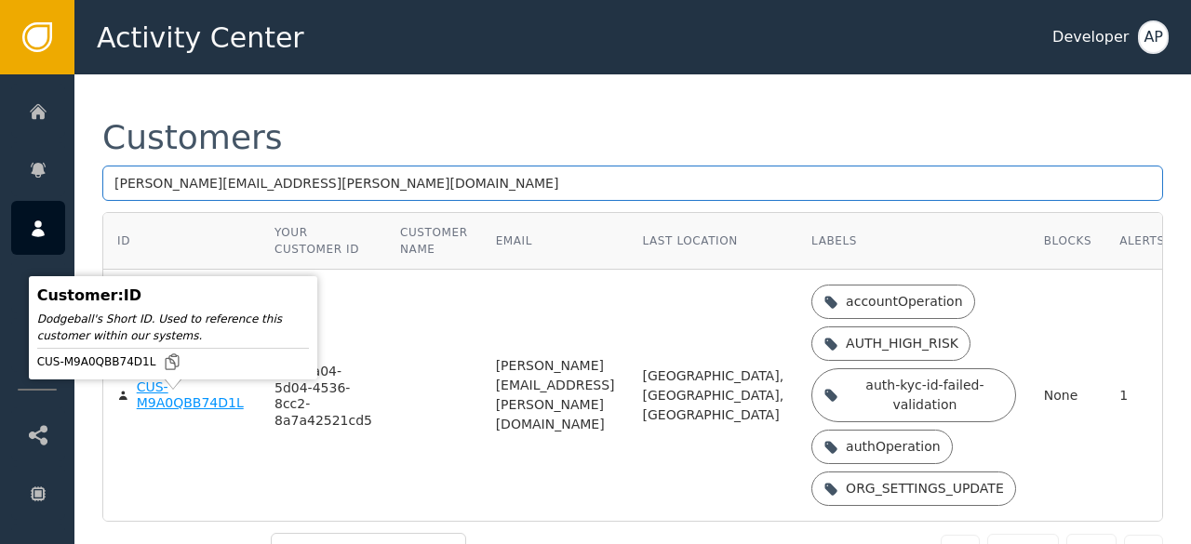
type input "[PERSON_NAME][EMAIL_ADDRESS][PERSON_NAME][DOMAIN_NAME]"
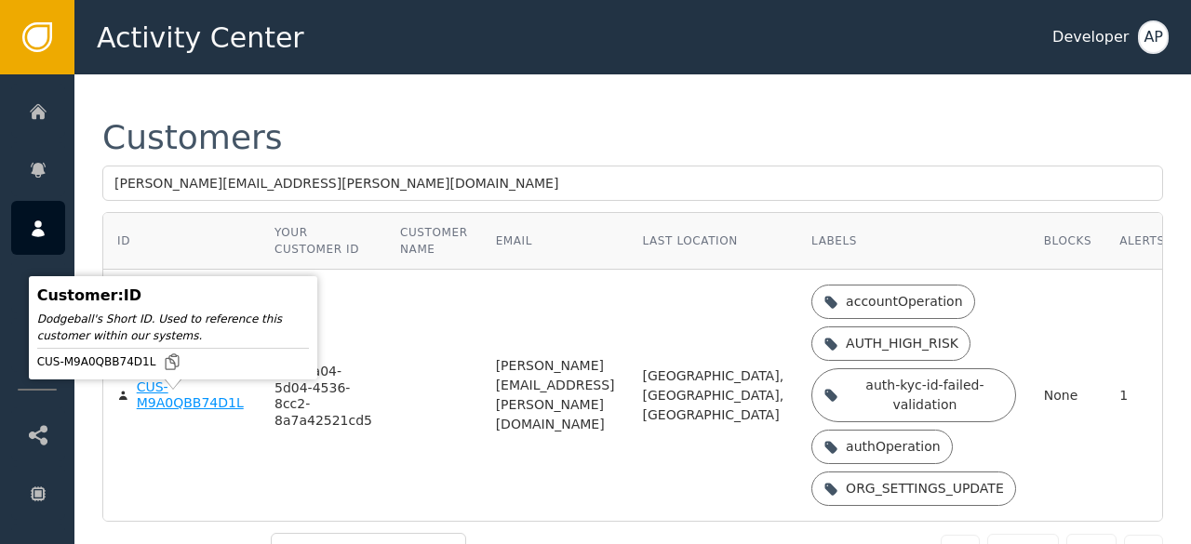
click at [154, 404] on div "CUS-M9A0QBB74D1L" at bounding box center [192, 396] width 110 height 33
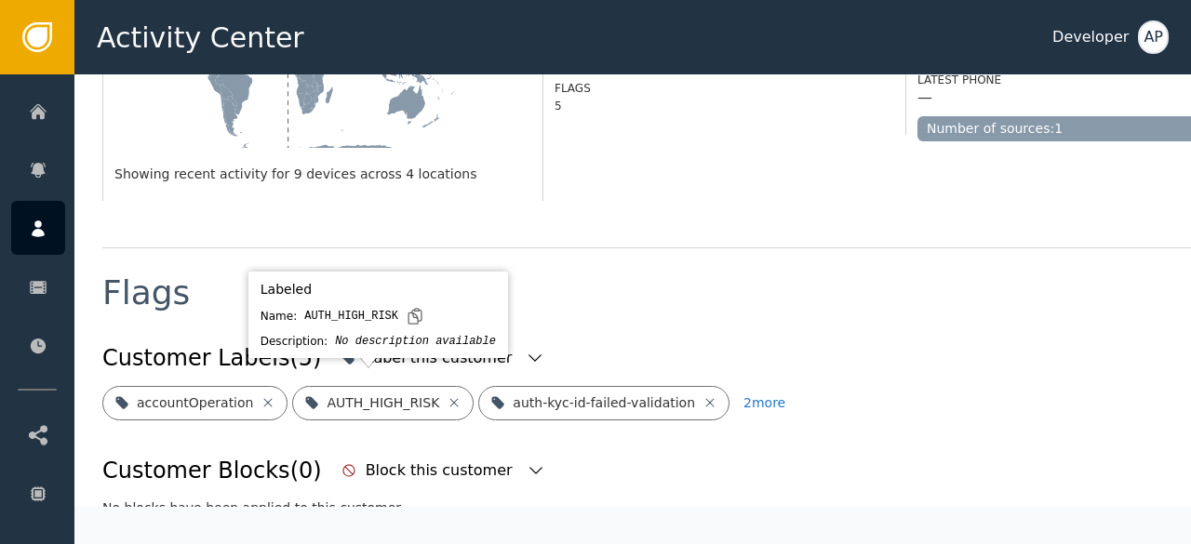
scroll to position [569, 0]
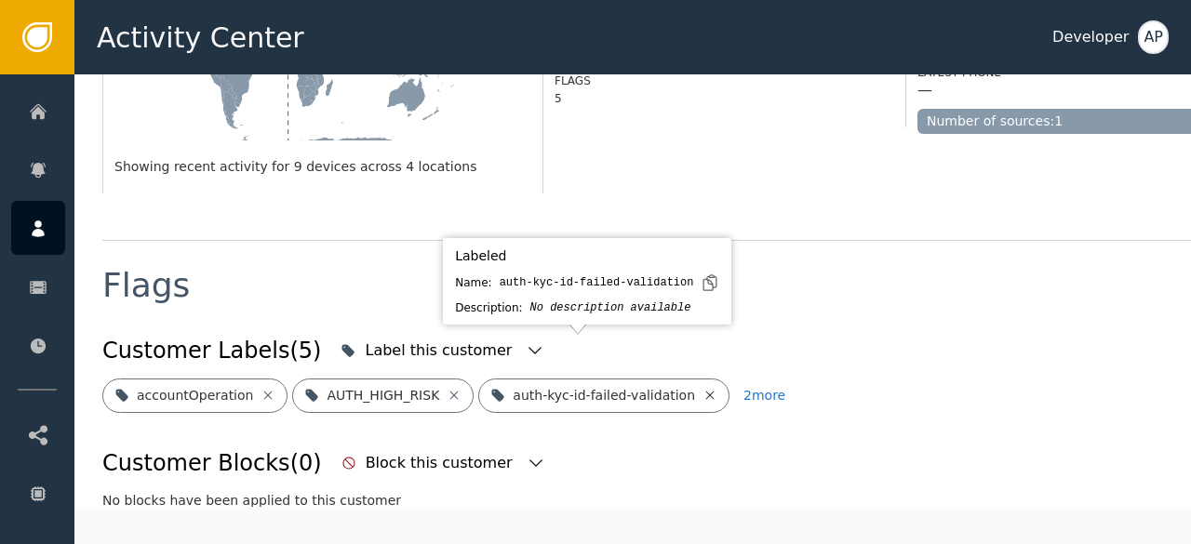
click at [706, 391] on icon at bounding box center [710, 395] width 8 height 8
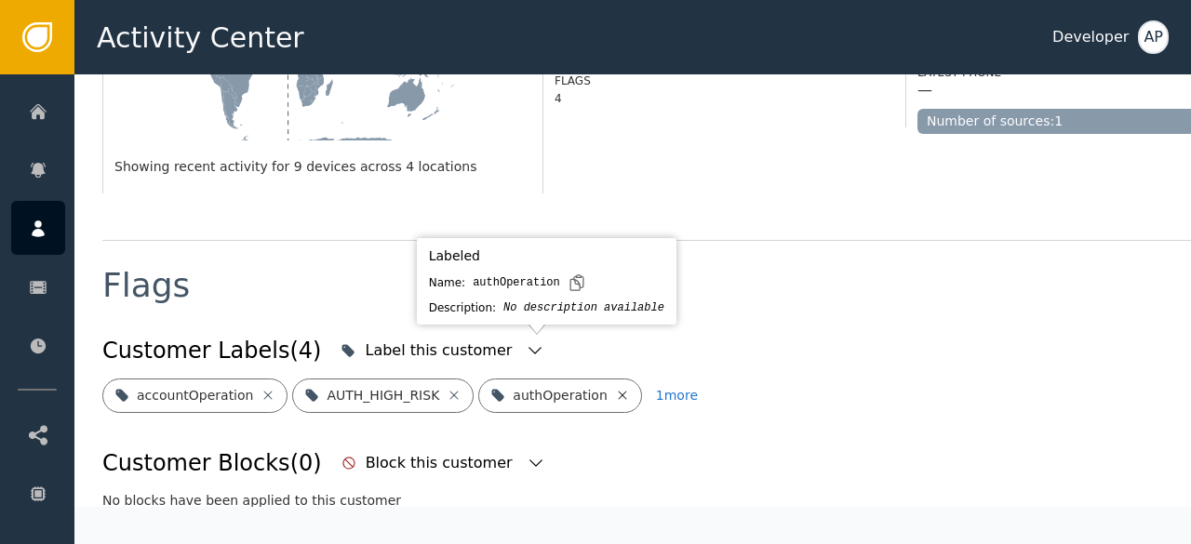
click at [618, 391] on icon at bounding box center [622, 395] width 8 height 8
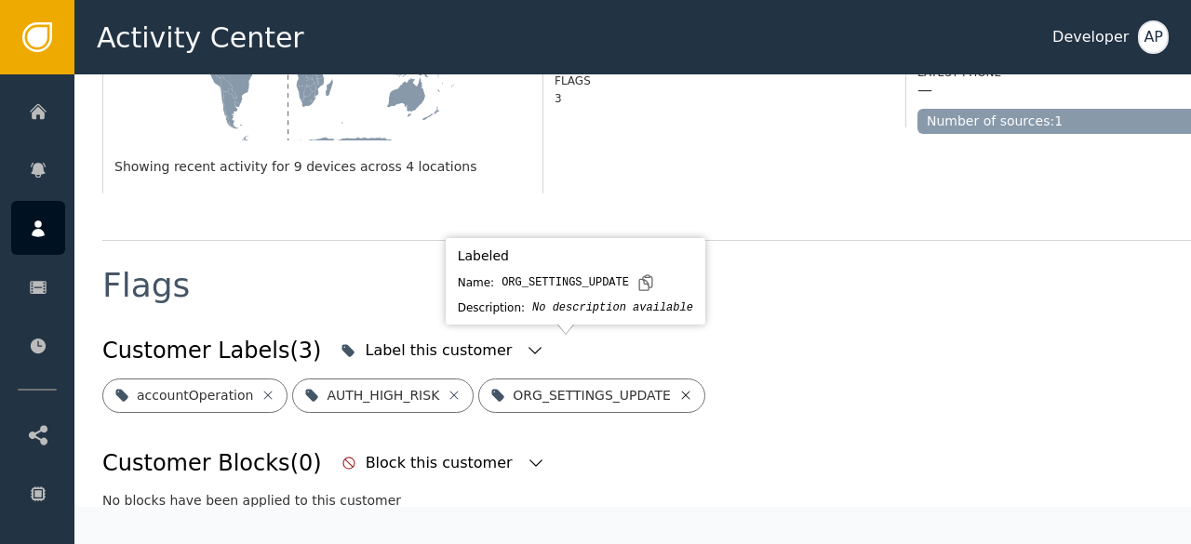
click at [681, 391] on icon at bounding box center [685, 395] width 8 height 8
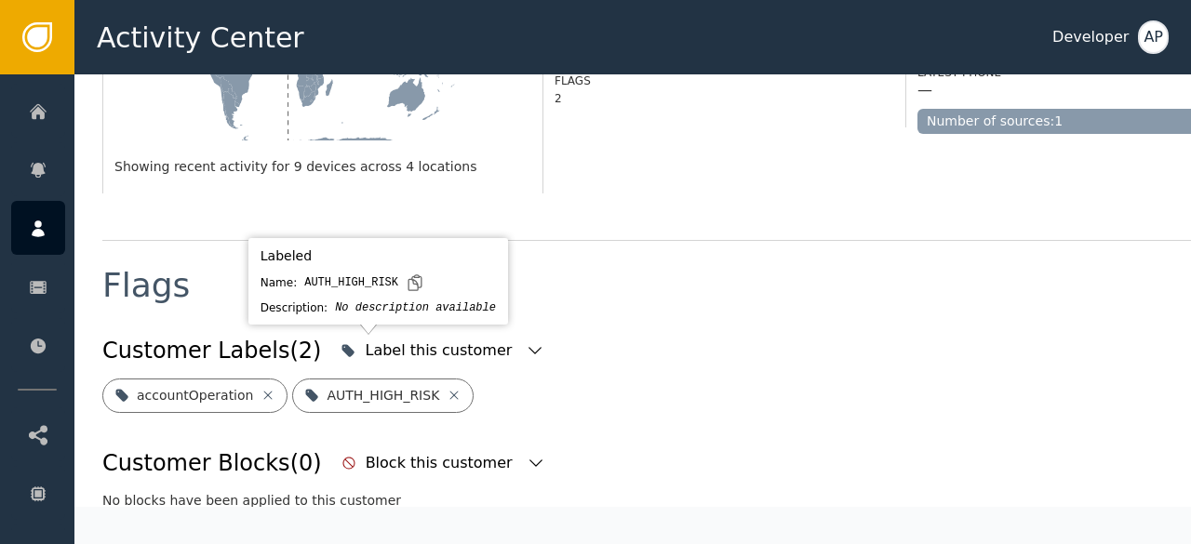
click at [447, 388] on icon at bounding box center [454, 395] width 15 height 15
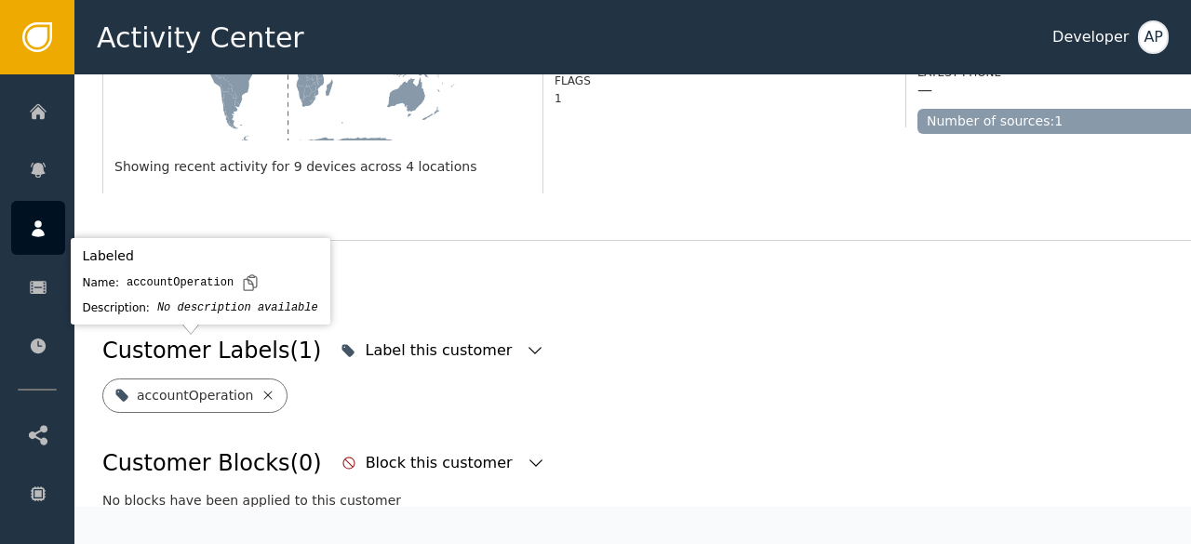
click at [261, 388] on icon at bounding box center [268, 395] width 15 height 15
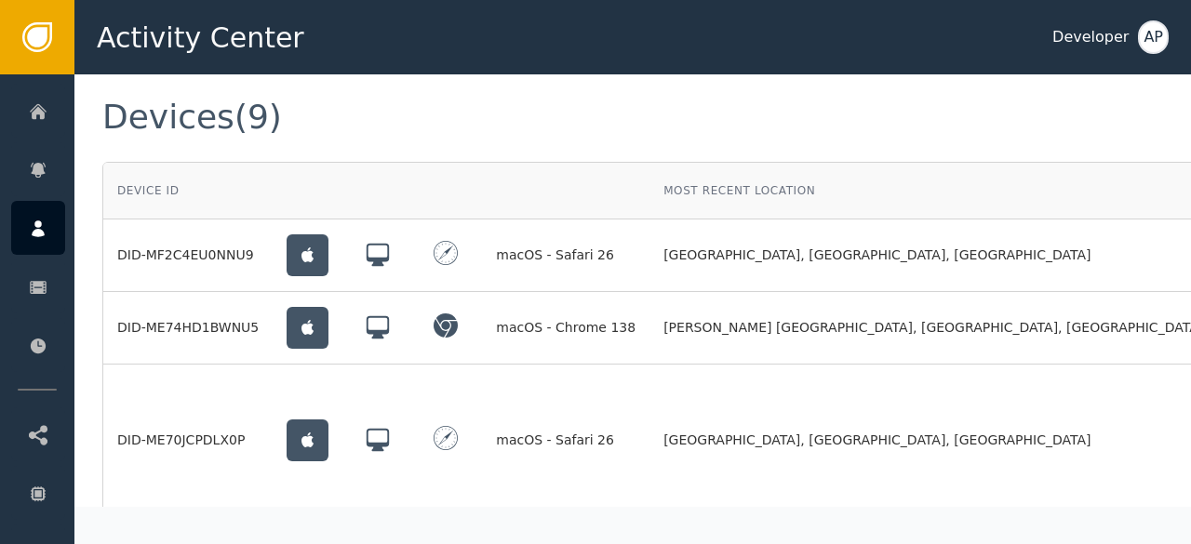
scroll to position [1477, 0]
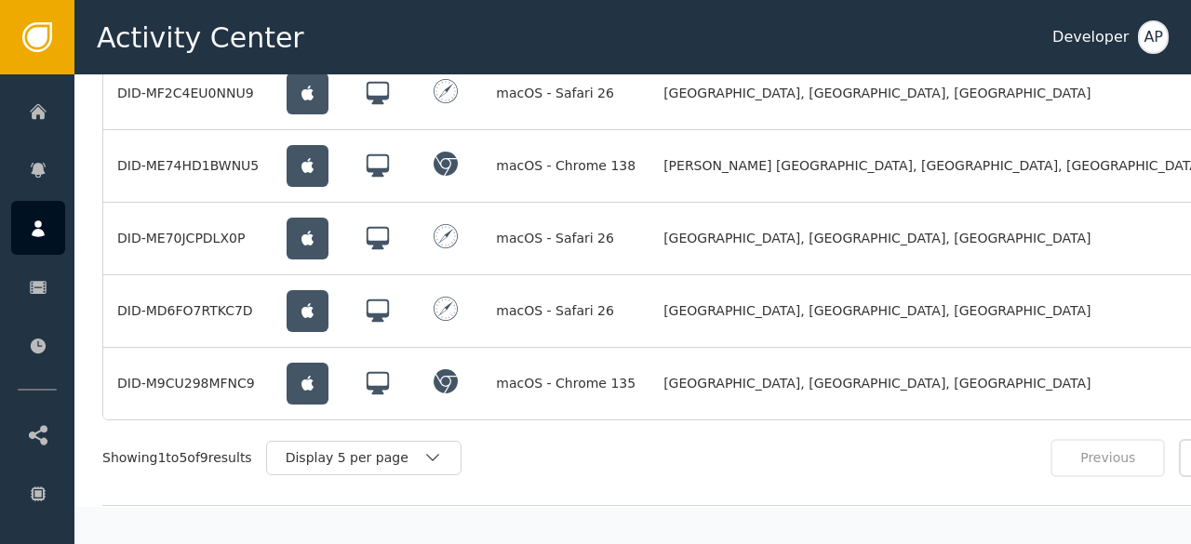
scroll to position [1577, 0]
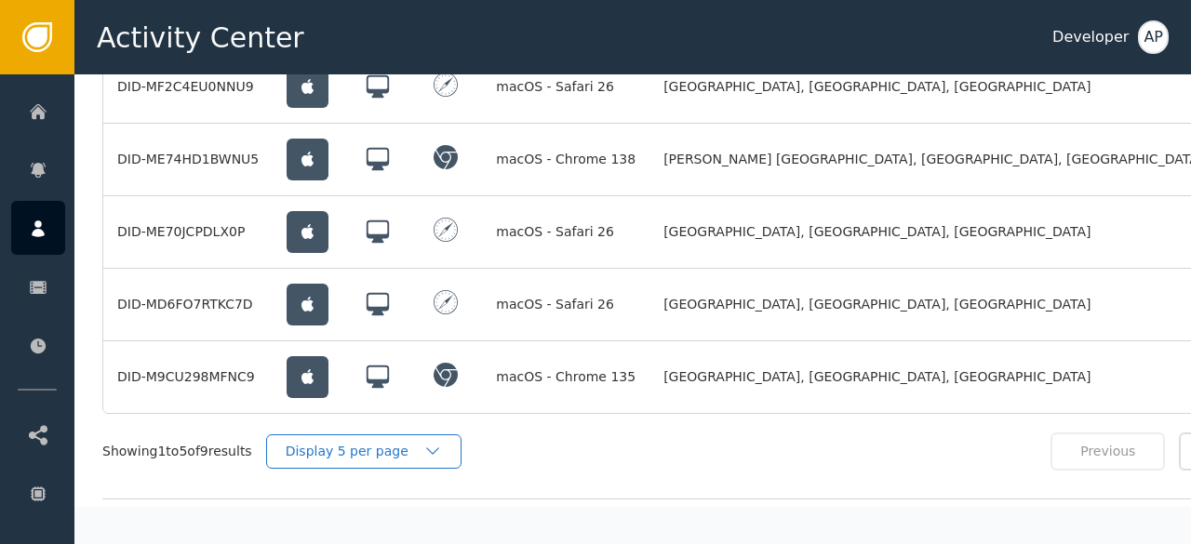
click at [413, 442] on div "Display 5 per page" at bounding box center [355, 452] width 138 height 20
click at [370, 484] on div "Display 10 per page" at bounding box center [368, 494] width 149 height 20
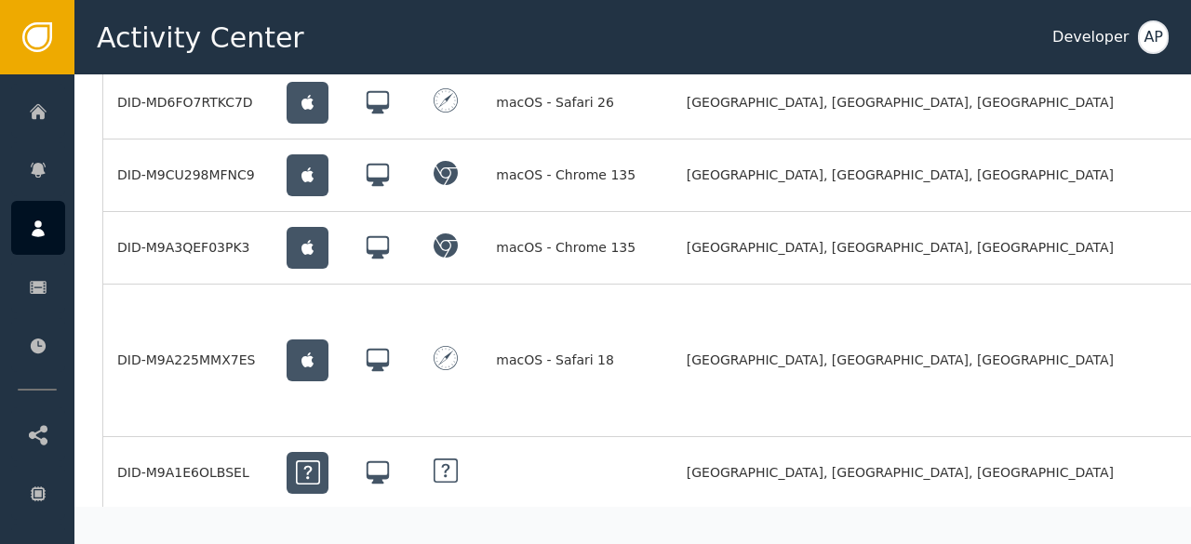
scroll to position [1781, 0]
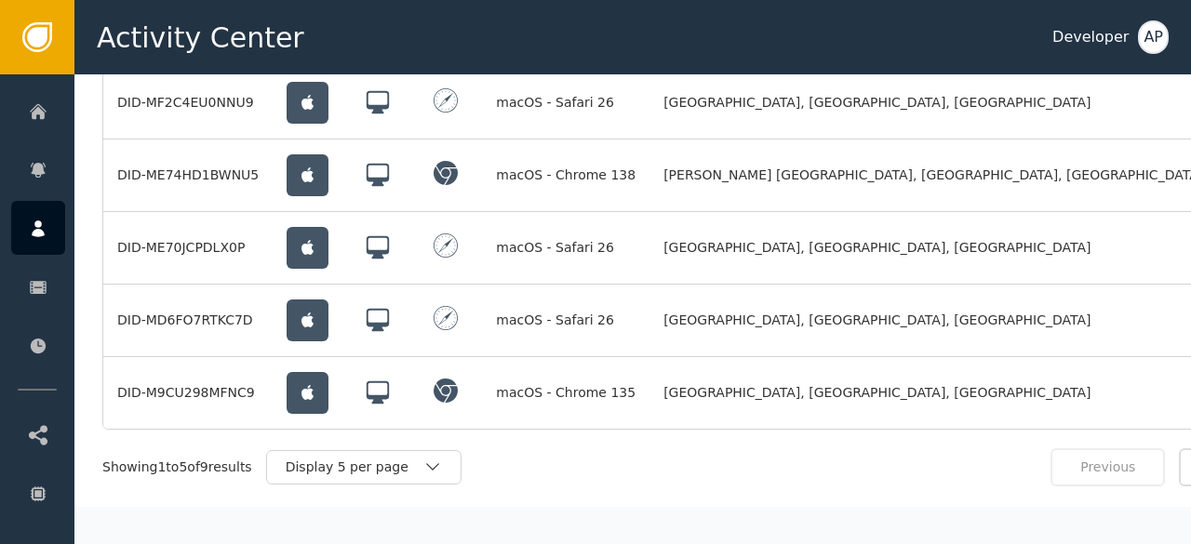
scroll to position [1563, 0]
click at [411, 457] on div "Display 5 per page" at bounding box center [355, 467] width 138 height 20
click at [341, 499] on div "Display 10 per page" at bounding box center [368, 509] width 149 height 20
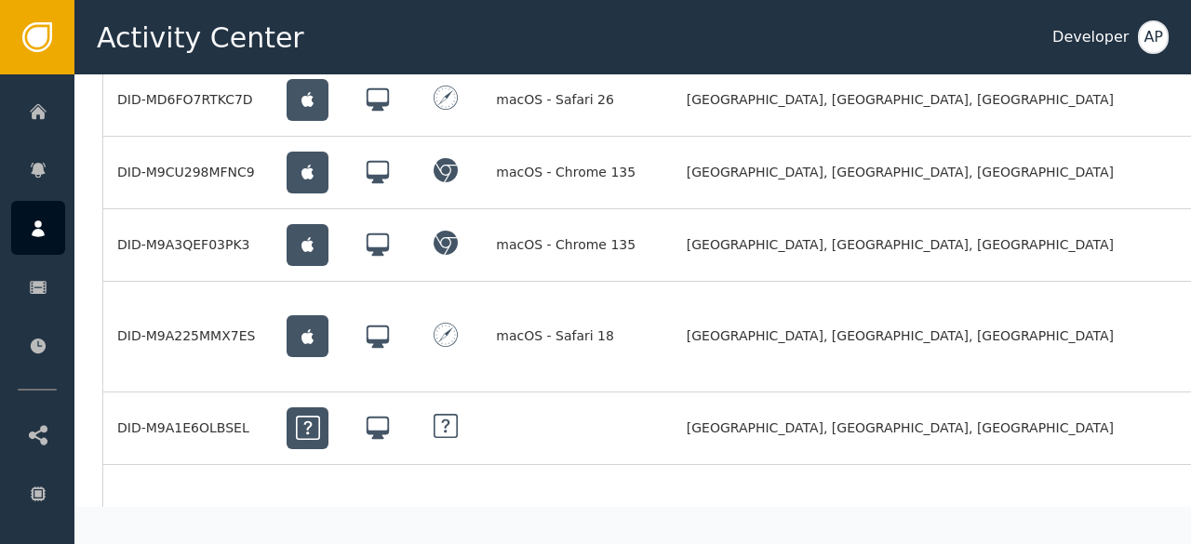
scroll to position [1783, 0]
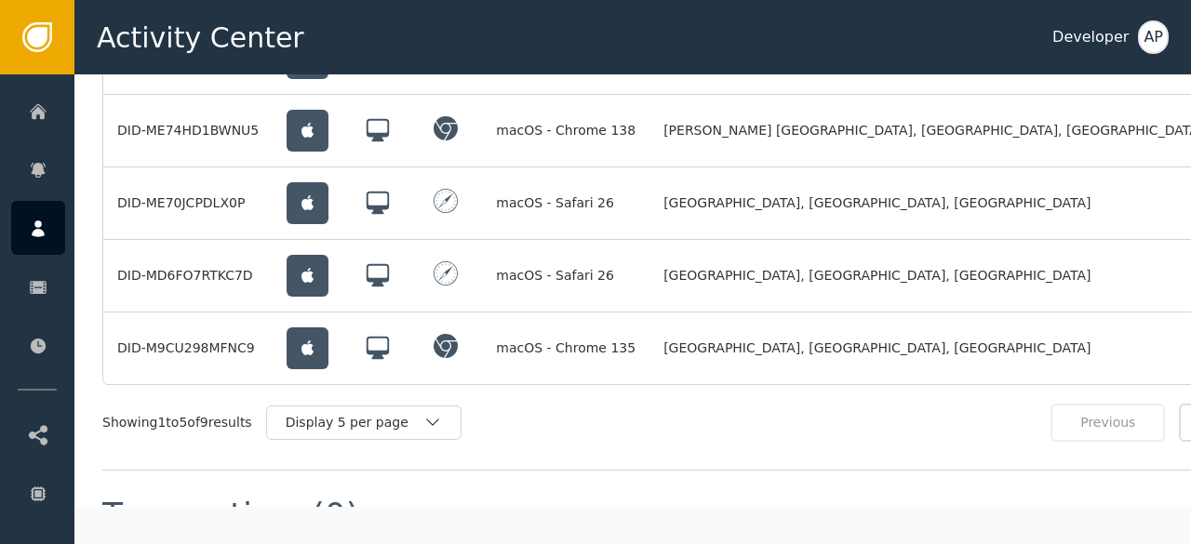
scroll to position [1605, 0]
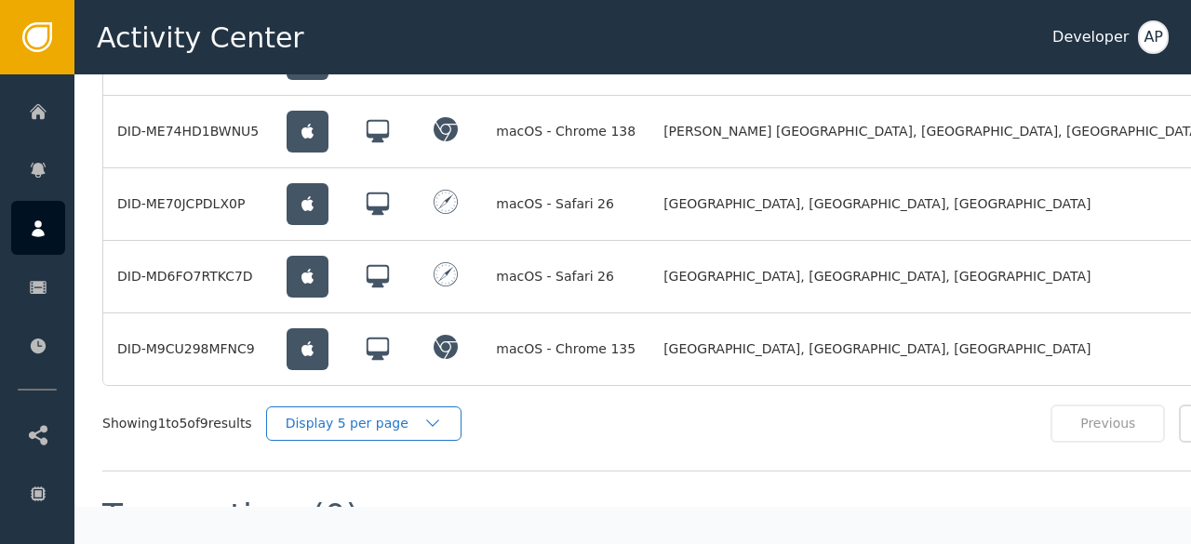
click at [409, 414] on div "Display 5 per page" at bounding box center [355, 424] width 138 height 20
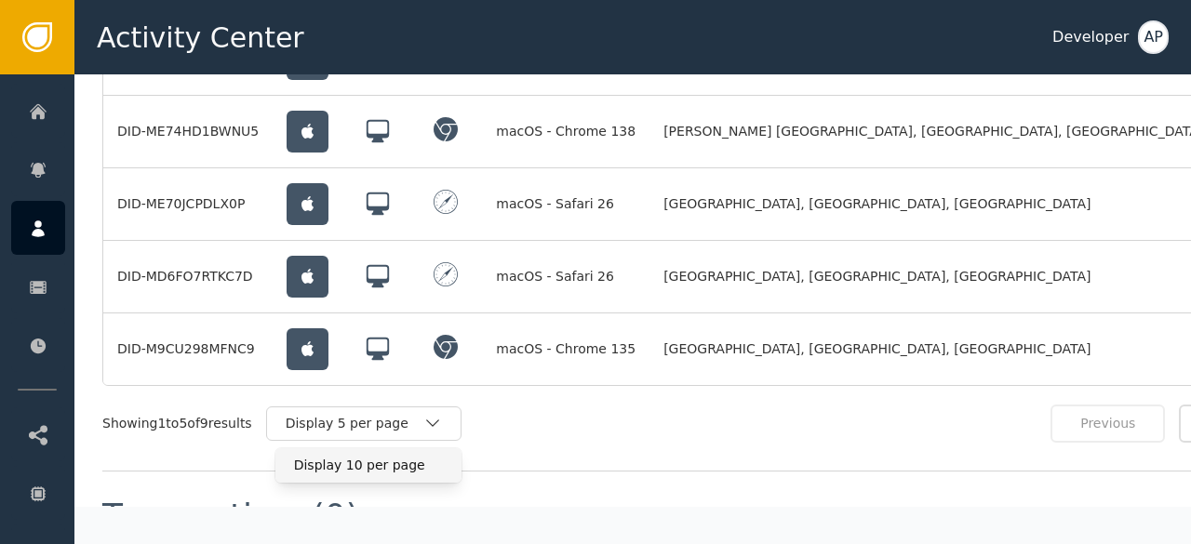
click at [354, 456] on div "Display 10 per page" at bounding box center [368, 466] width 149 height 20
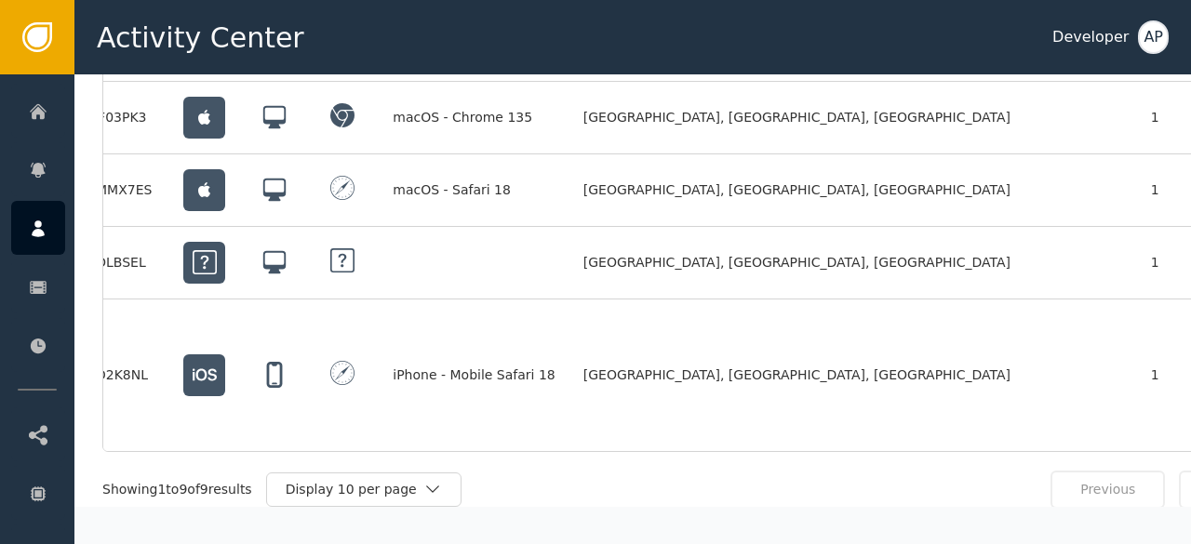
scroll to position [0, 127]
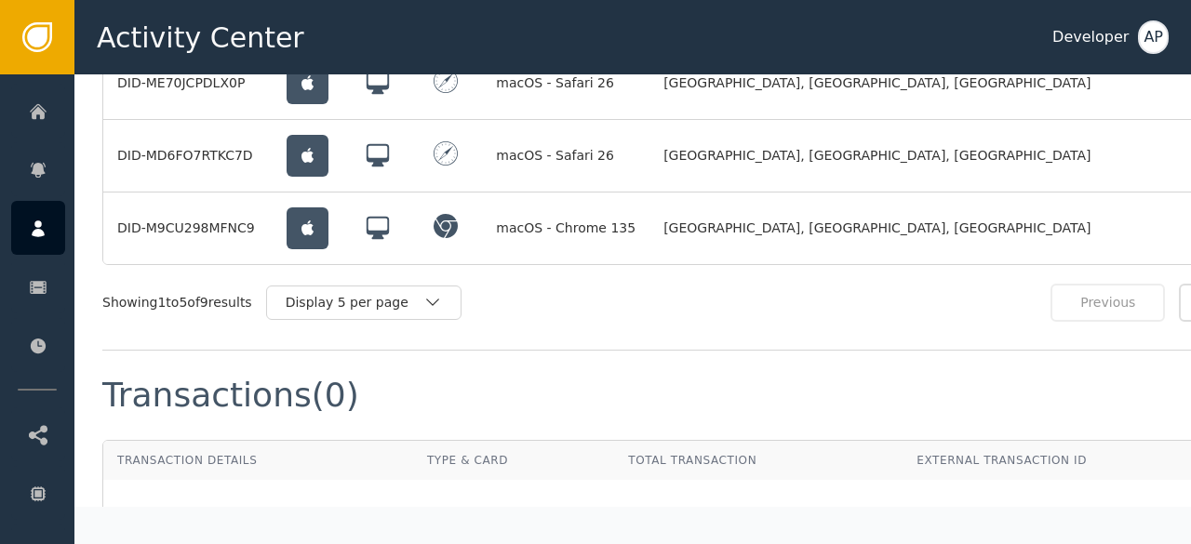
scroll to position [1725, 0]
click at [374, 294] on div "Display 5 per page" at bounding box center [355, 304] width 138 height 20
click at [351, 336] on div "Display 10 per page" at bounding box center [368, 346] width 149 height 20
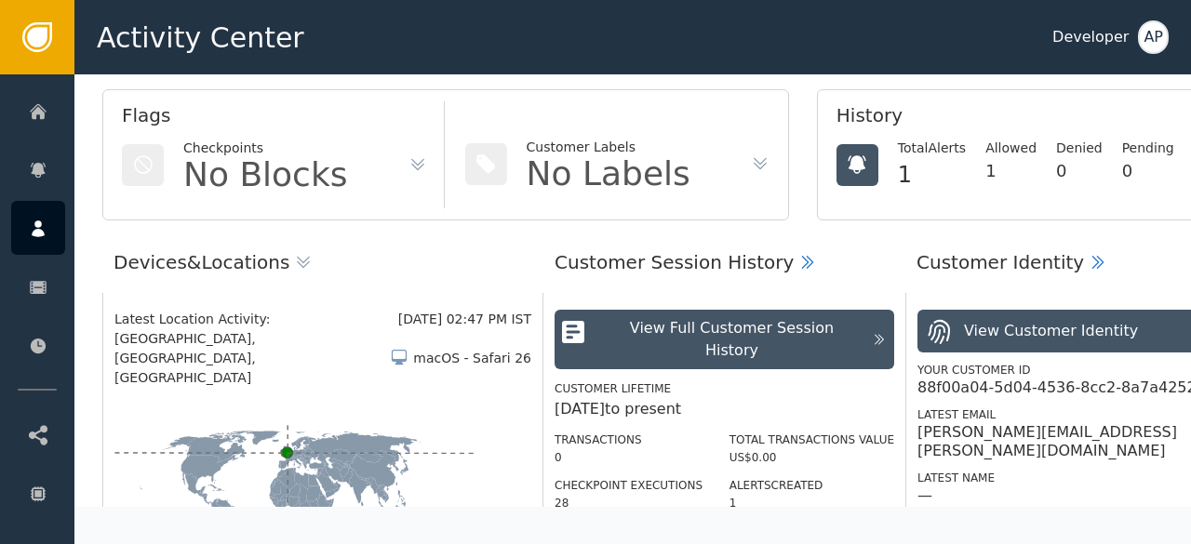
scroll to position [116, 0]
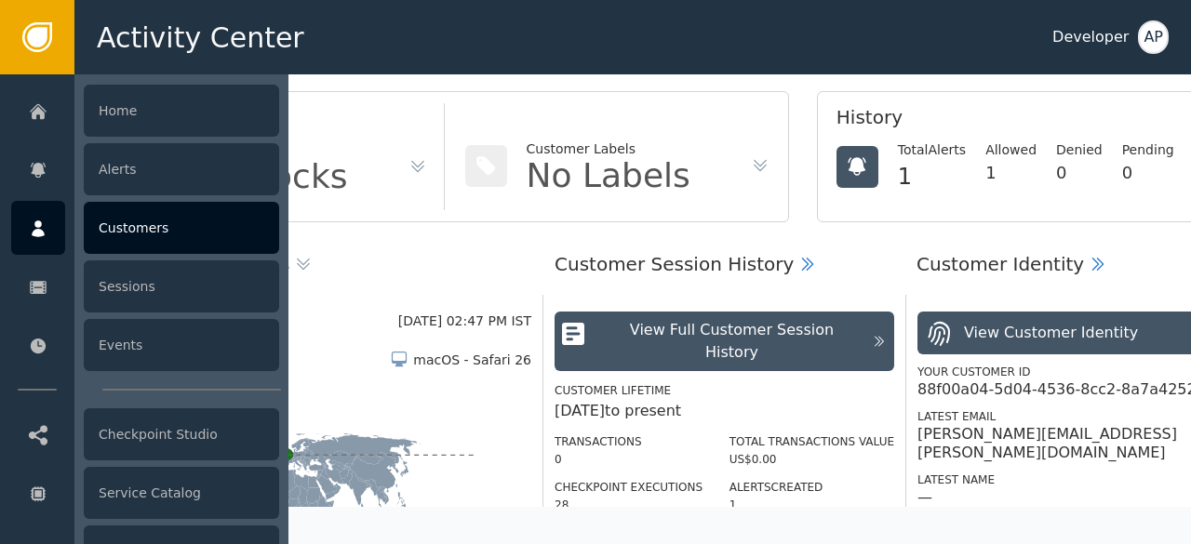
click at [152, 213] on div "Customers" at bounding box center [181, 228] width 195 height 52
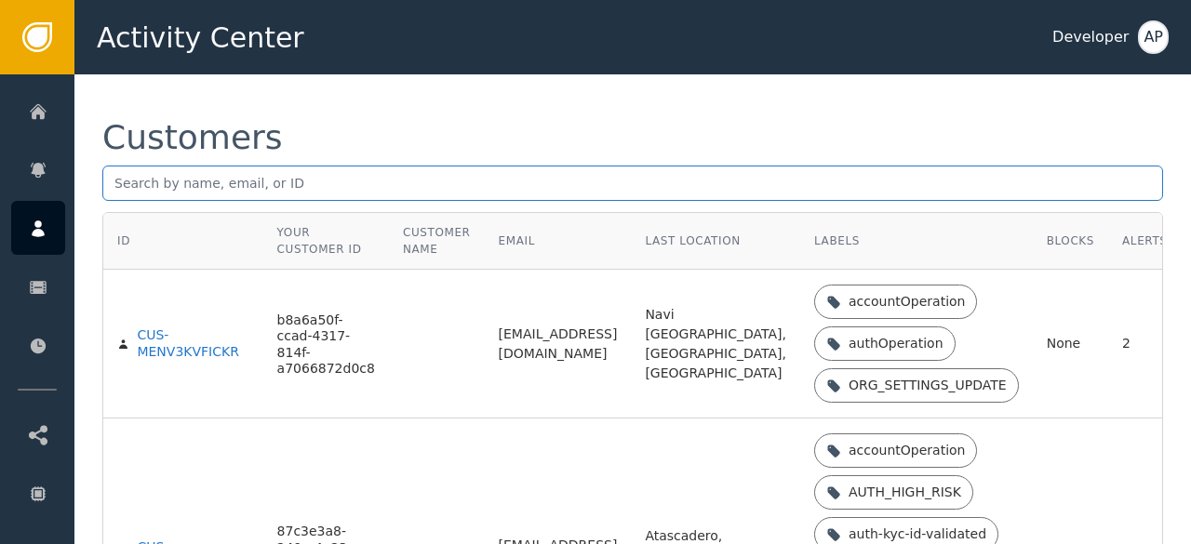
click at [119, 187] on input "text" at bounding box center [632, 183] width 1061 height 35
paste input "[EMAIL_ADDRESS][DOMAIN_NAME]"
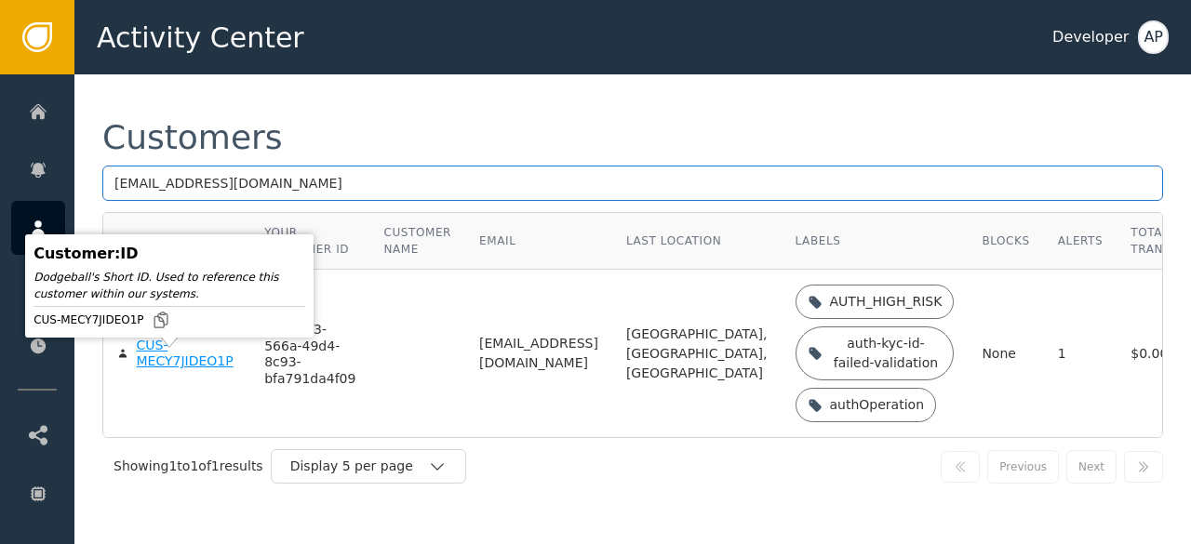
type input "[EMAIL_ADDRESS][DOMAIN_NAME]"
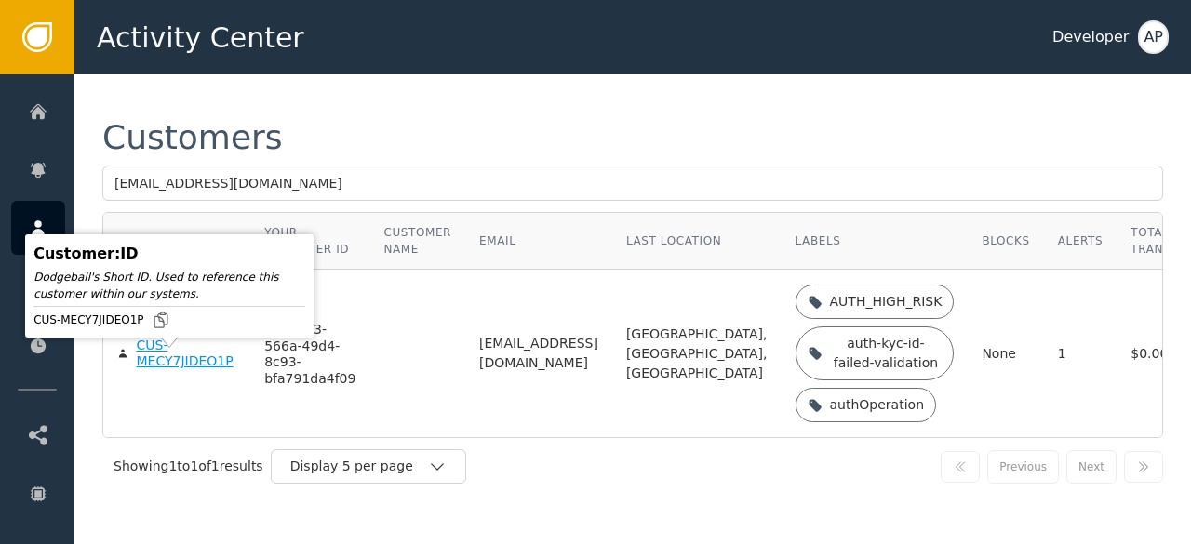
click at [154, 370] on div "CUS-MECY7JIDEO1P" at bounding box center [186, 354] width 101 height 33
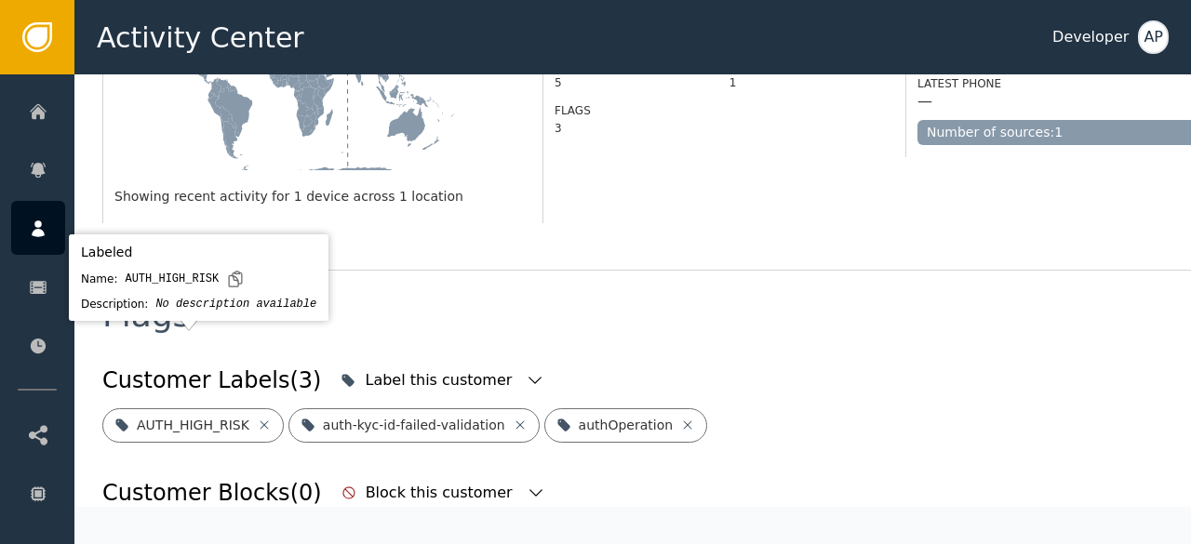
scroll to position [597, 0]
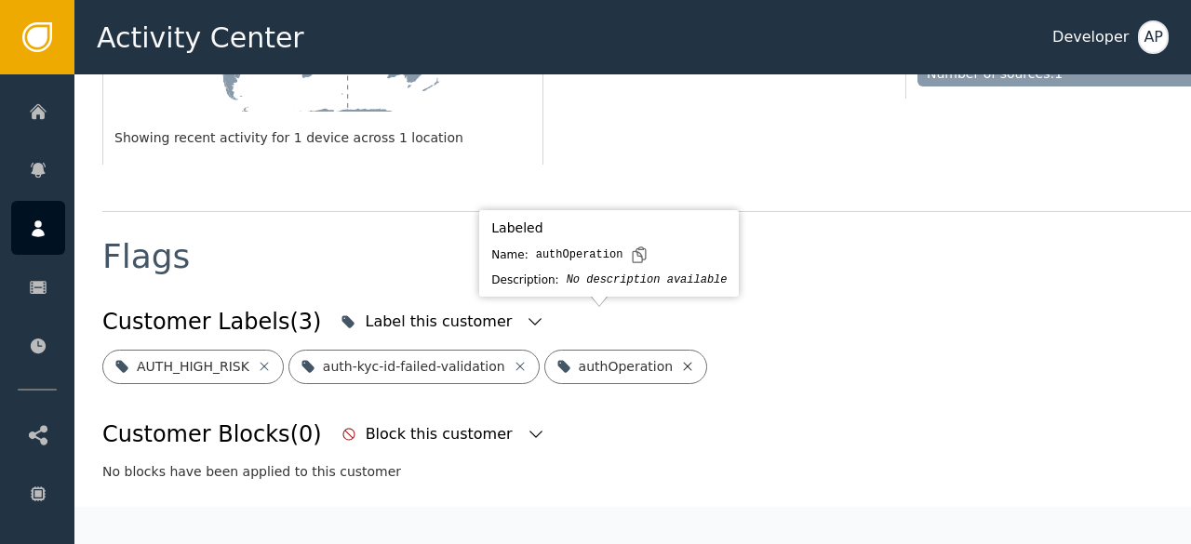
click at [680, 359] on icon at bounding box center [687, 366] width 15 height 15
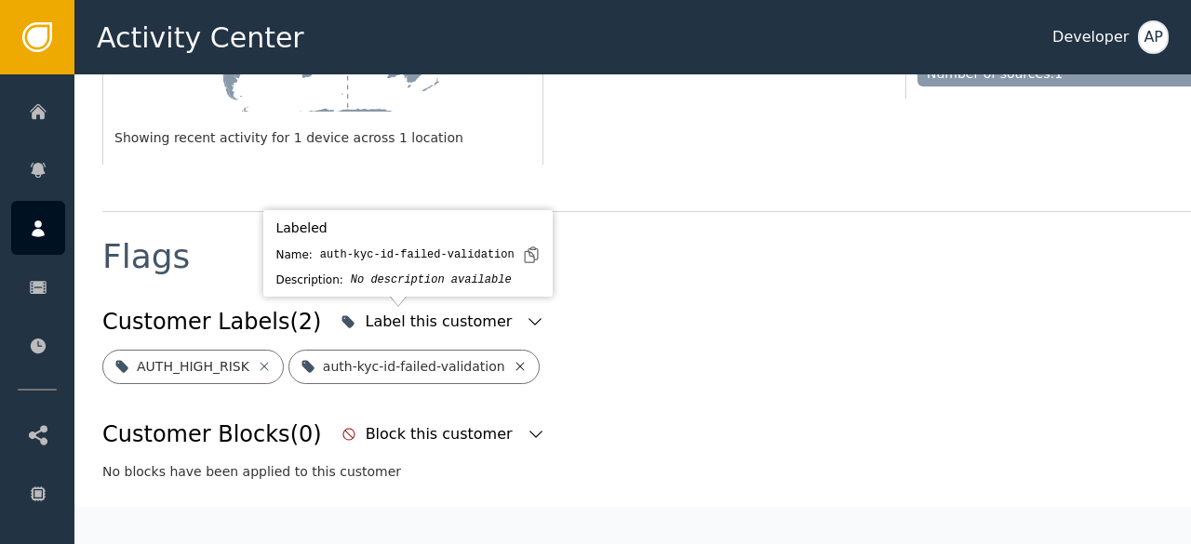
click at [513, 359] on icon at bounding box center [520, 366] width 15 height 15
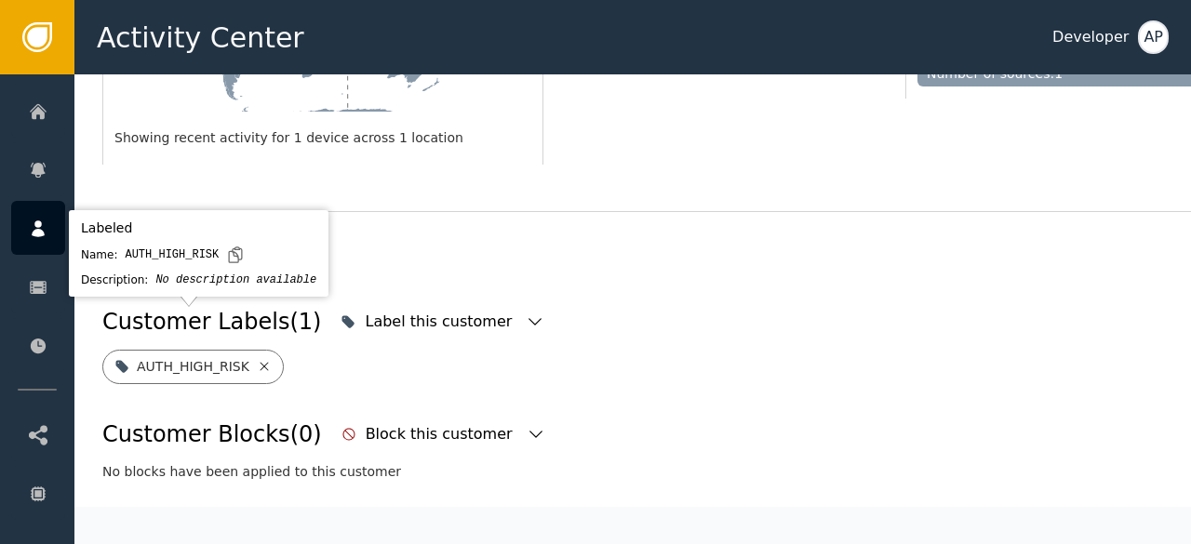
click at [257, 359] on icon at bounding box center [264, 366] width 15 height 15
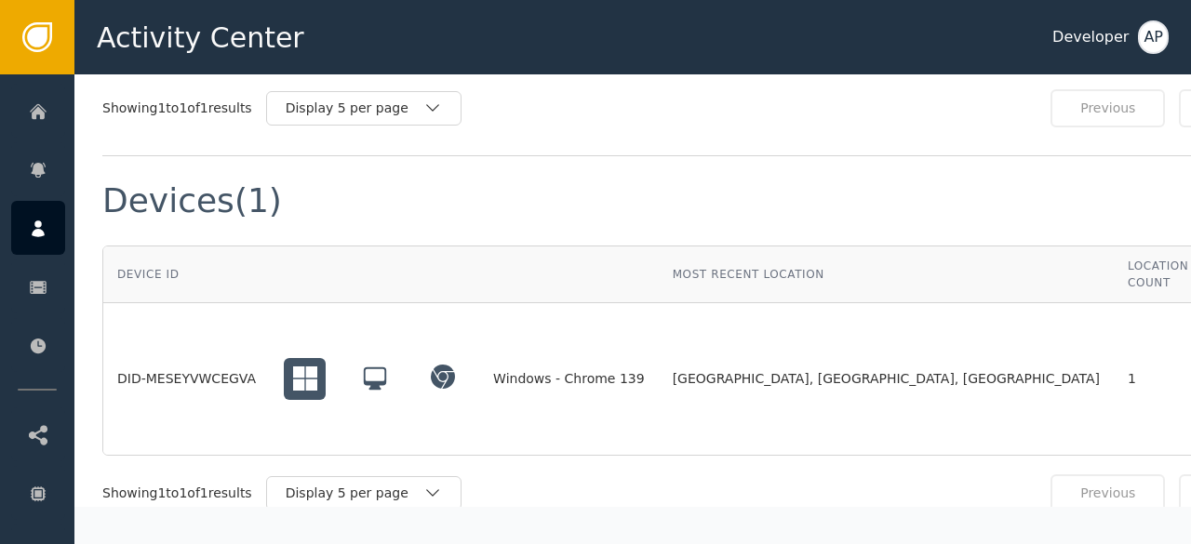
scroll to position [1323, 0]
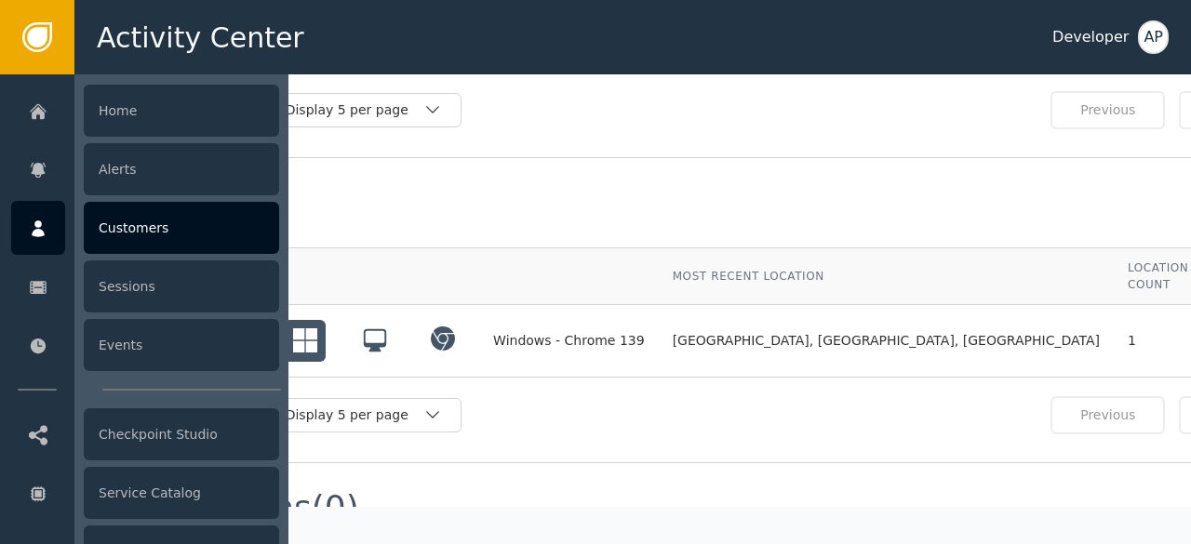
click at [125, 225] on div "Customers" at bounding box center [181, 228] width 195 height 52
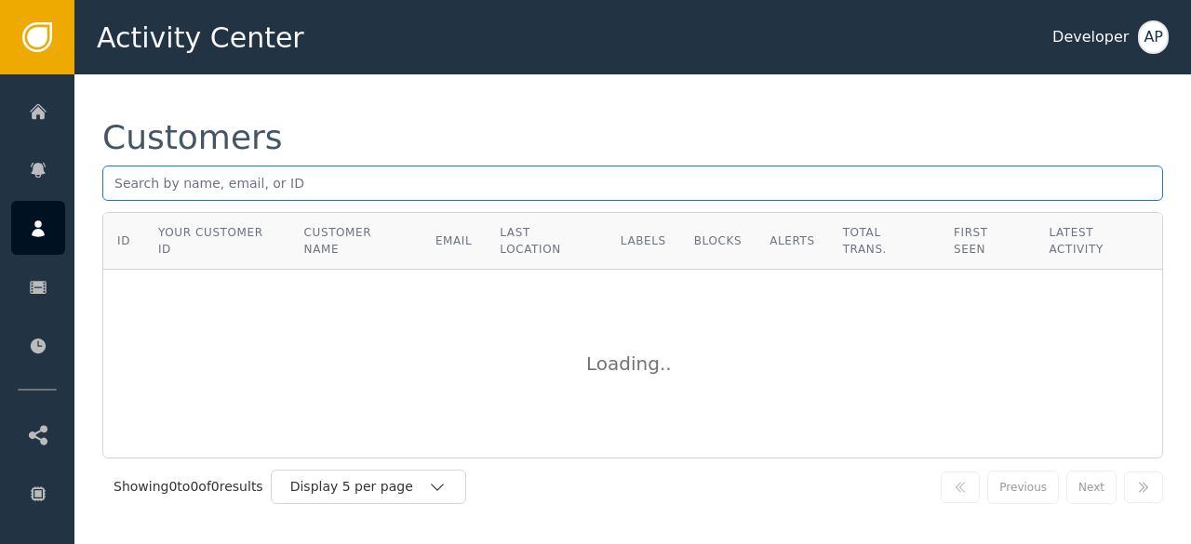
click at [112, 182] on input "text" at bounding box center [632, 183] width 1061 height 35
paste input "[EMAIL_ADDRESS][DOMAIN_NAME]"
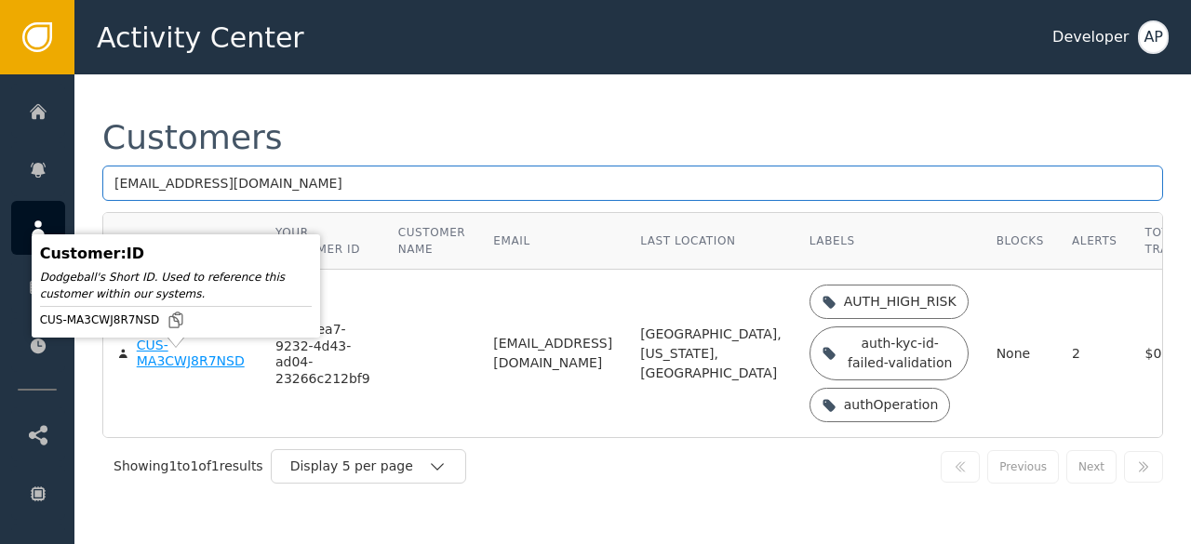
type input "[EMAIL_ADDRESS][DOMAIN_NAME]"
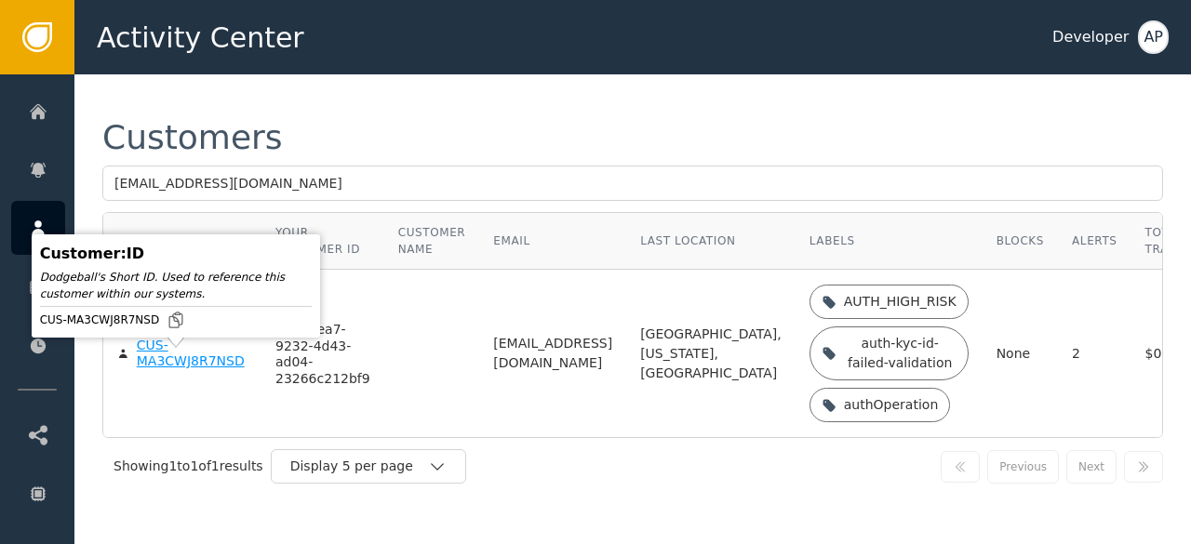
click at [147, 370] on div "CUS-MA3CWJ8R7NSD" at bounding box center [192, 354] width 111 height 33
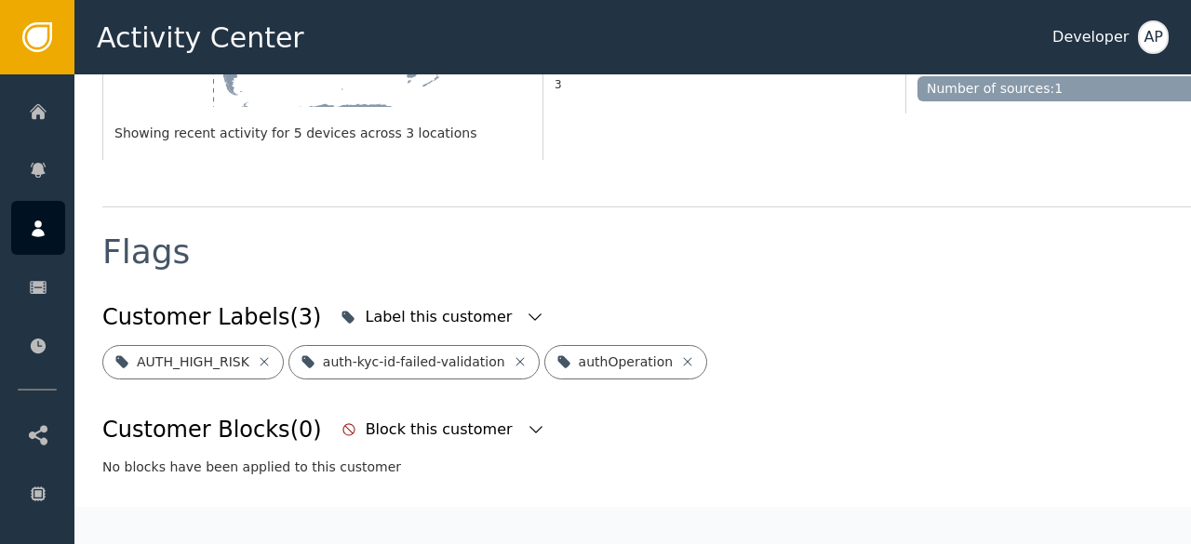
scroll to position [597, 0]
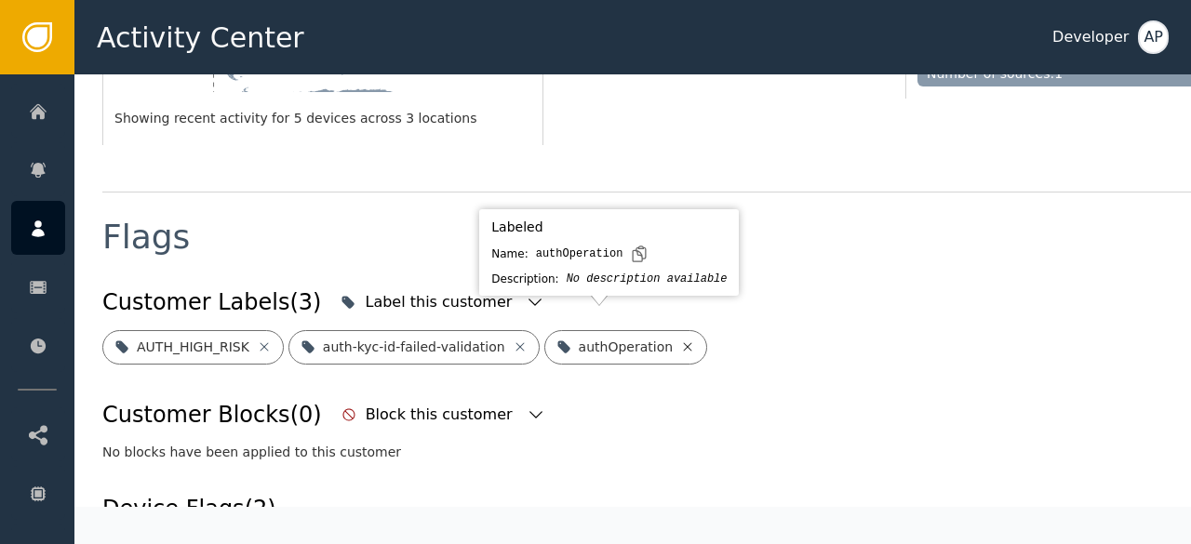
click at [684, 342] on icon at bounding box center [688, 346] width 8 height 8
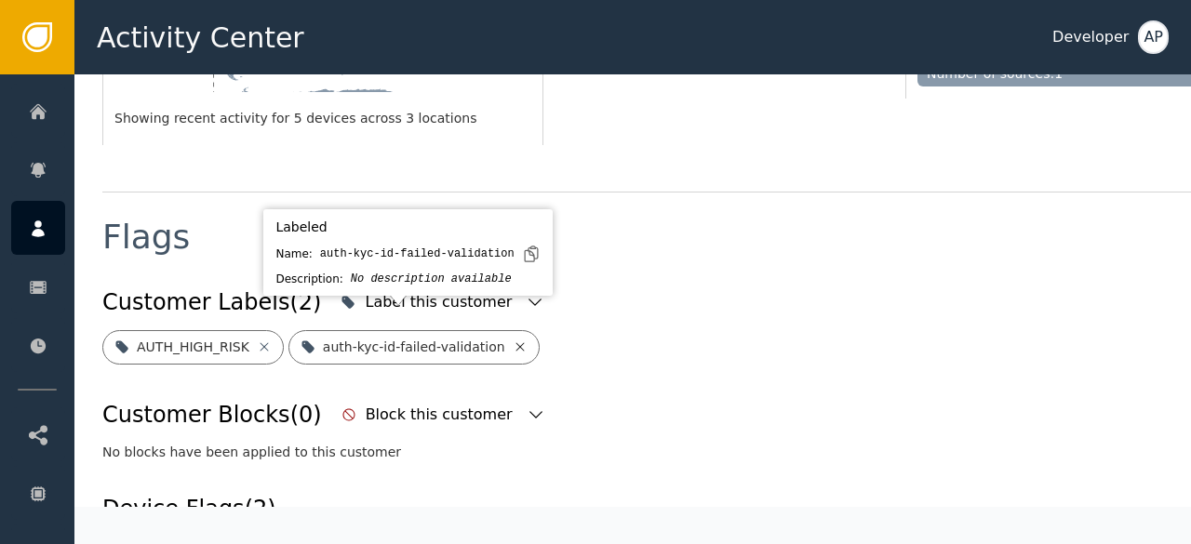
click at [513, 340] on icon at bounding box center [520, 347] width 15 height 15
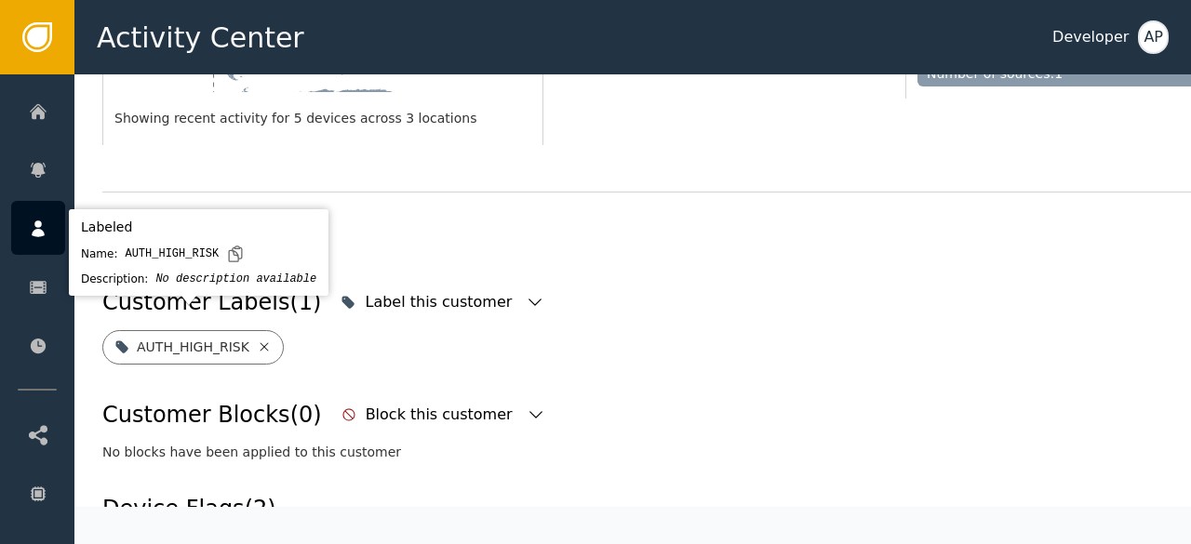
click at [259, 340] on icon at bounding box center [264, 347] width 15 height 15
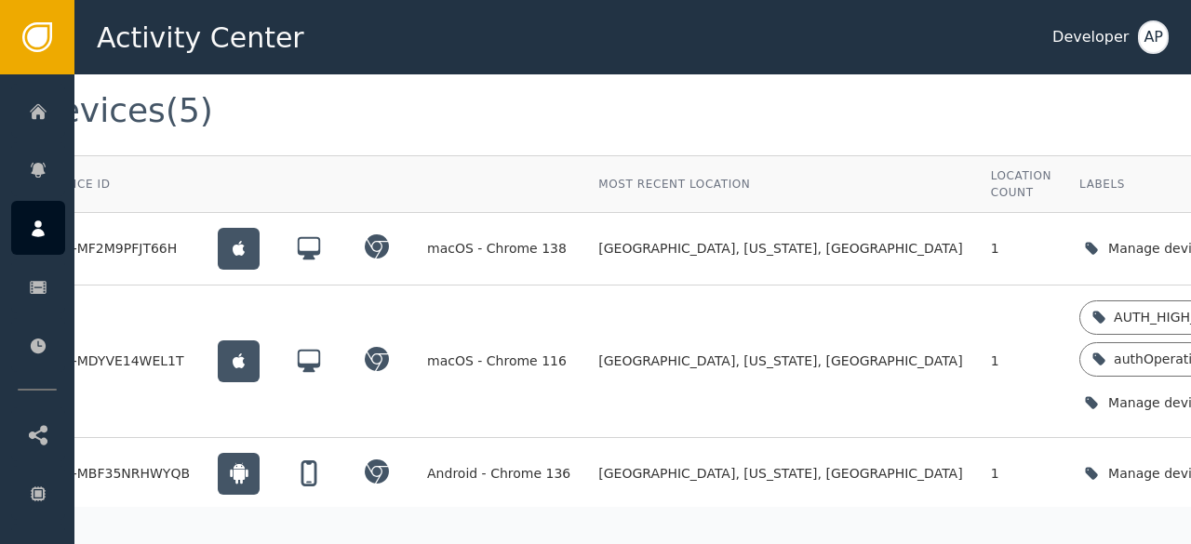
scroll to position [1461, 92]
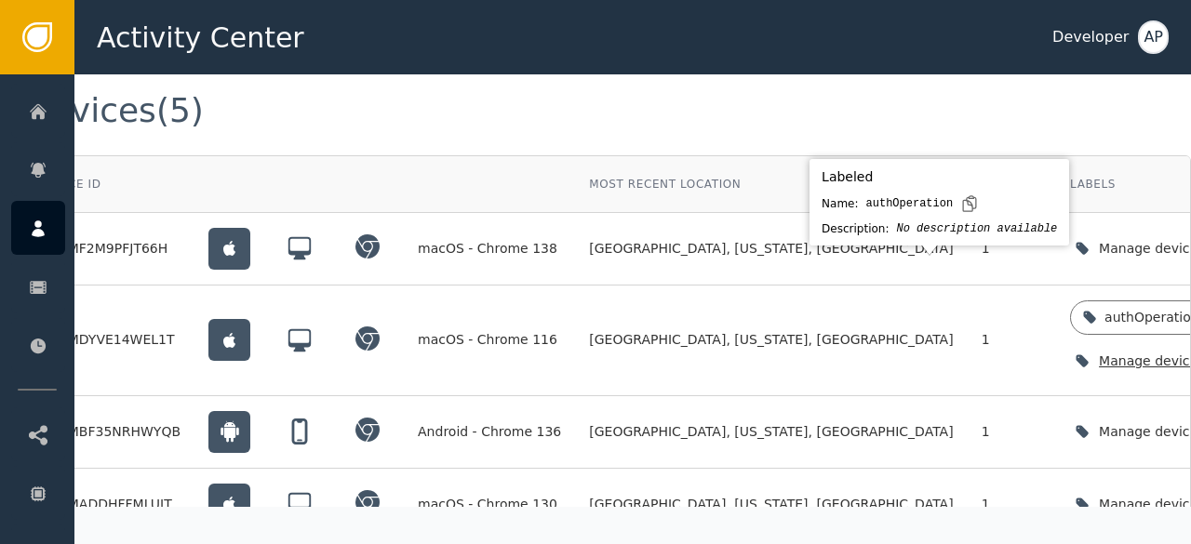
click at [1190, 313] on icon at bounding box center [1214, 317] width 8 height 8
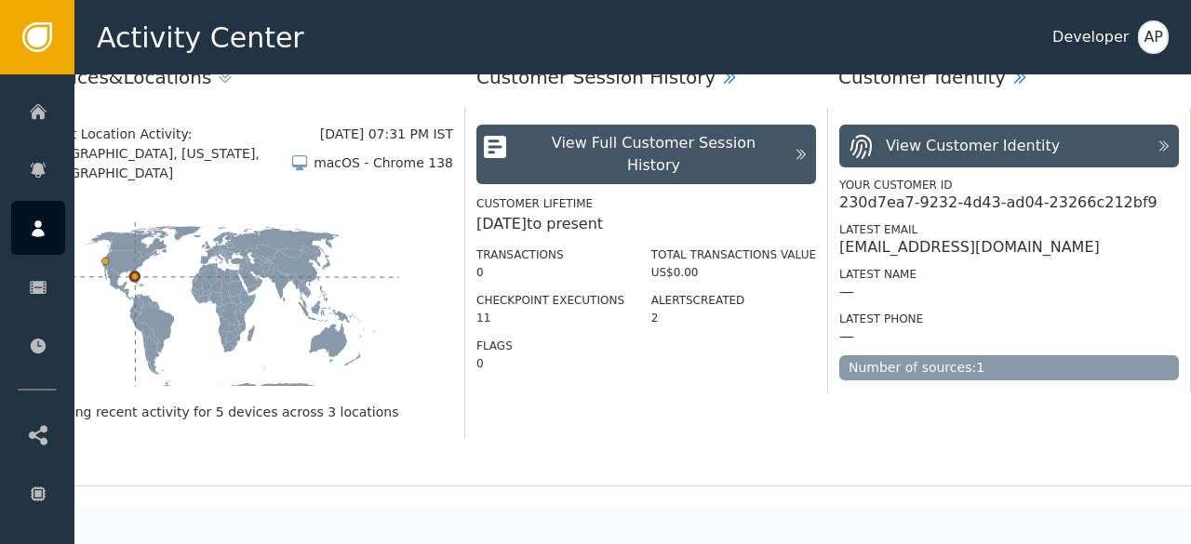
scroll to position [259, 92]
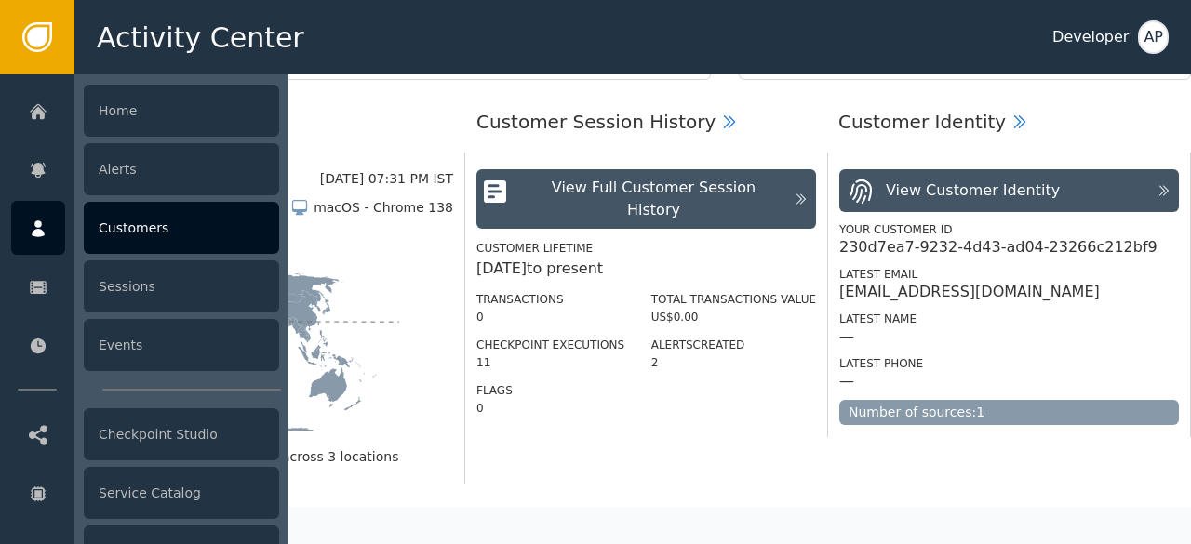
click at [127, 218] on div "Customers" at bounding box center [181, 228] width 195 height 52
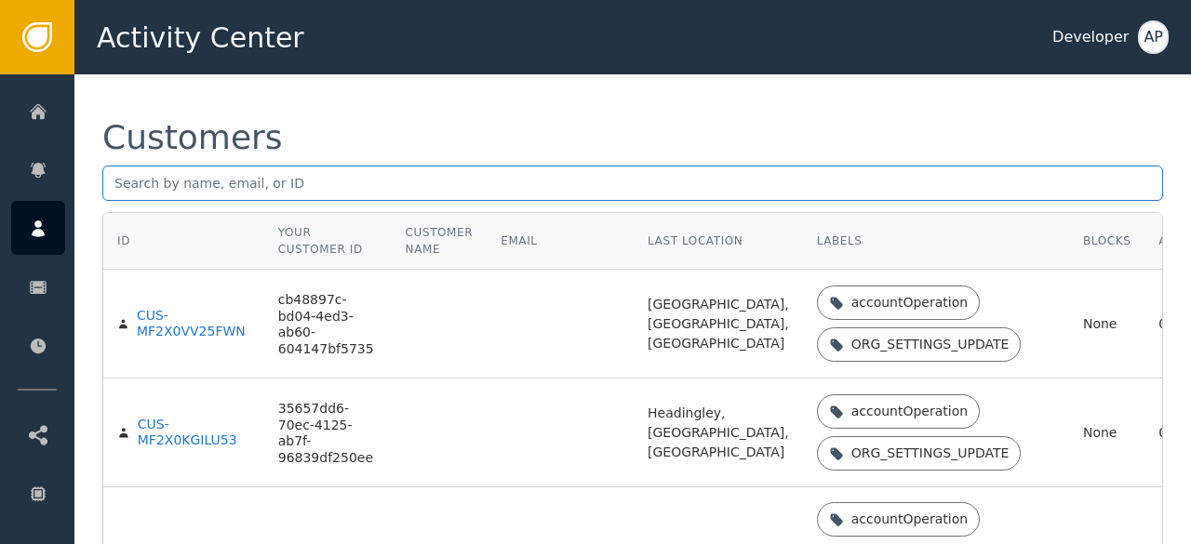
click at [116, 187] on input "text" at bounding box center [632, 183] width 1061 height 35
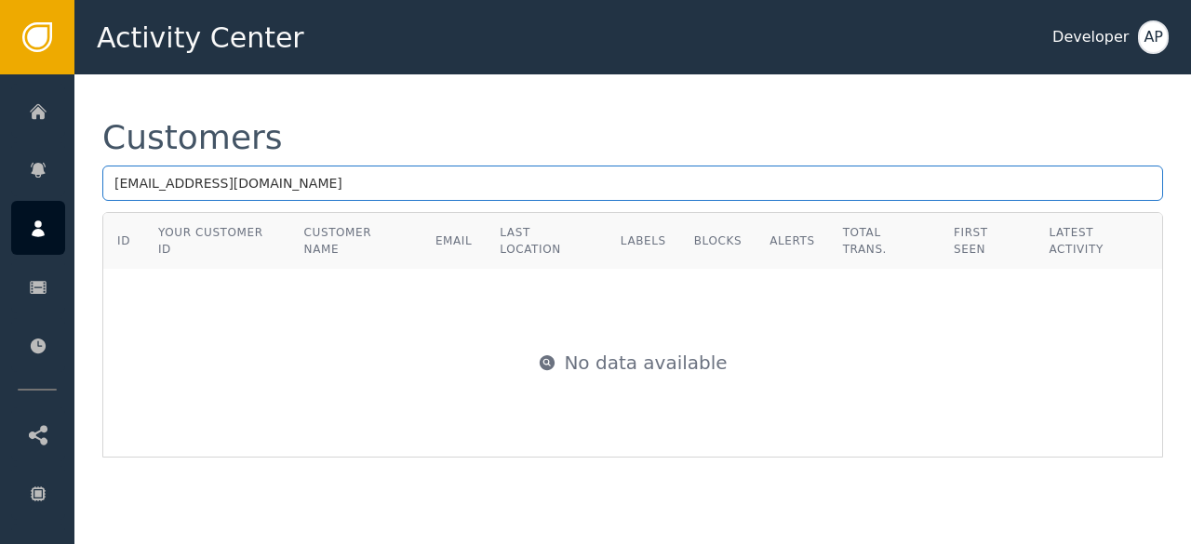
type input "[EMAIL_ADDRESS][DOMAIN_NAME]"
